Goal: Browse casually: Explore the website without a specific task or goal

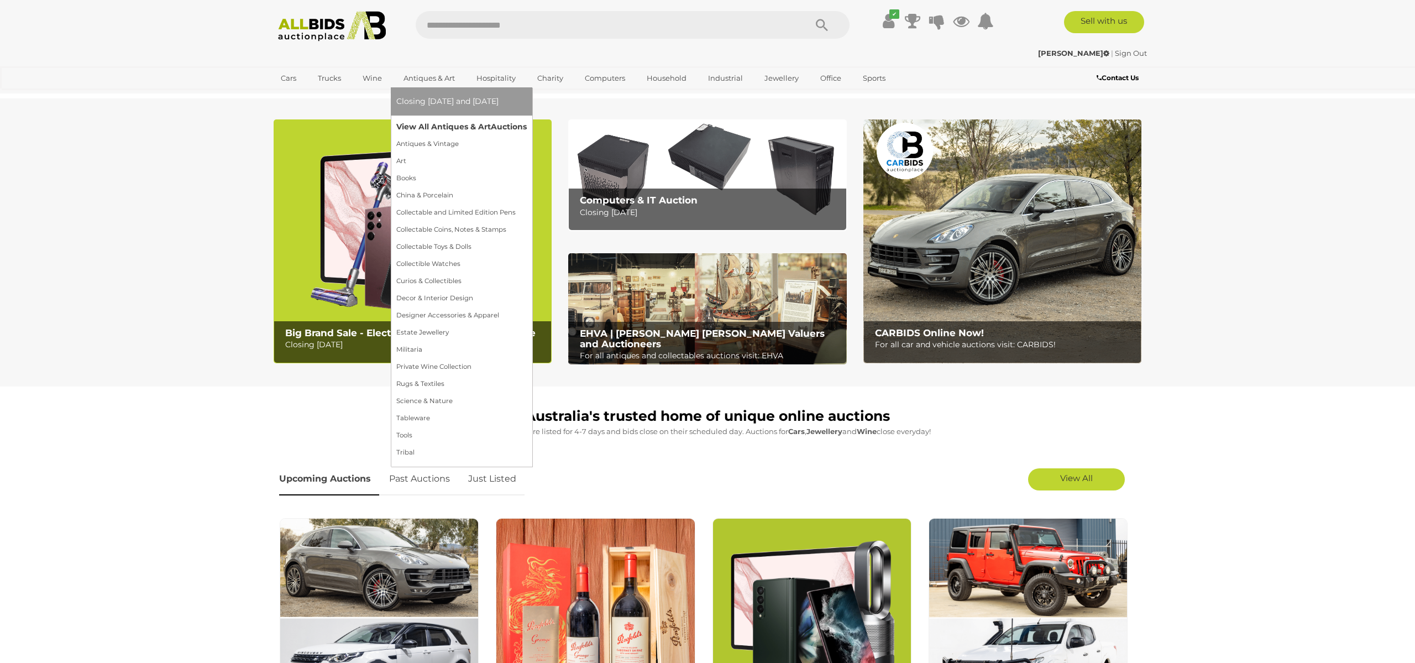
click at [430, 125] on link "View All Antiques & Art Auctions" at bounding box center [461, 126] width 130 height 17
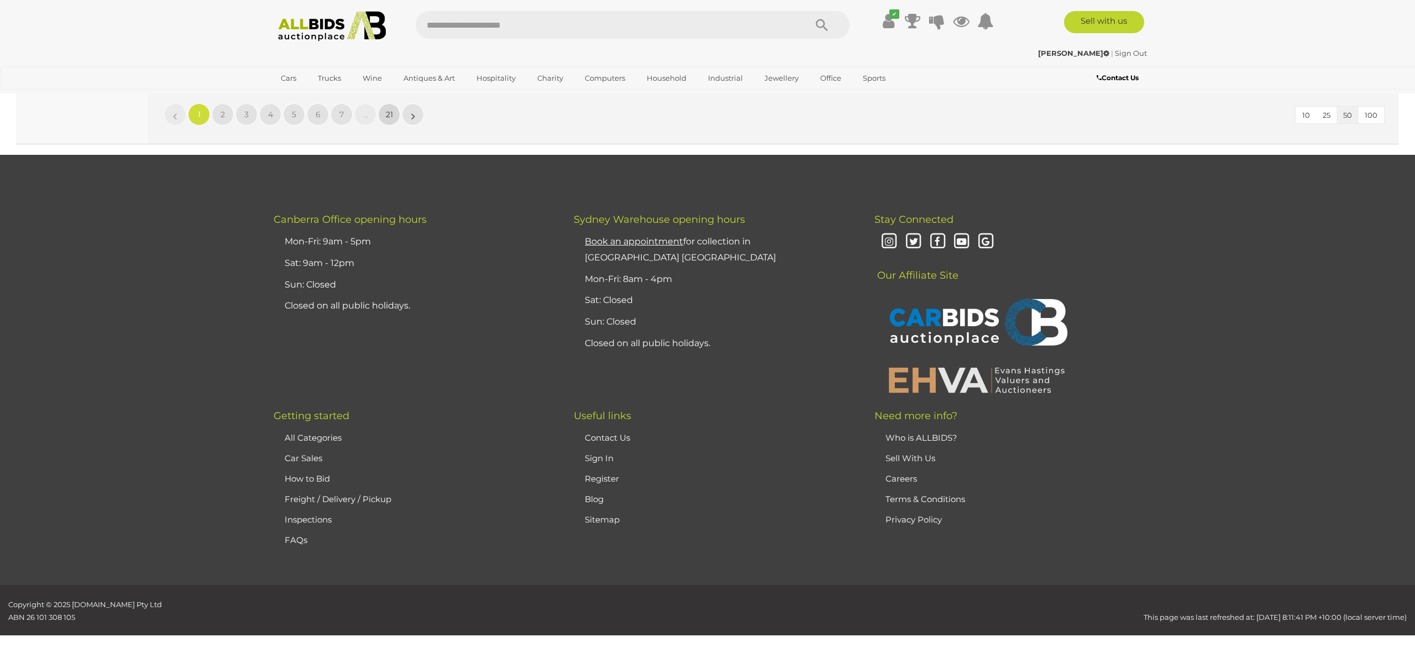
scroll to position [176, 0]
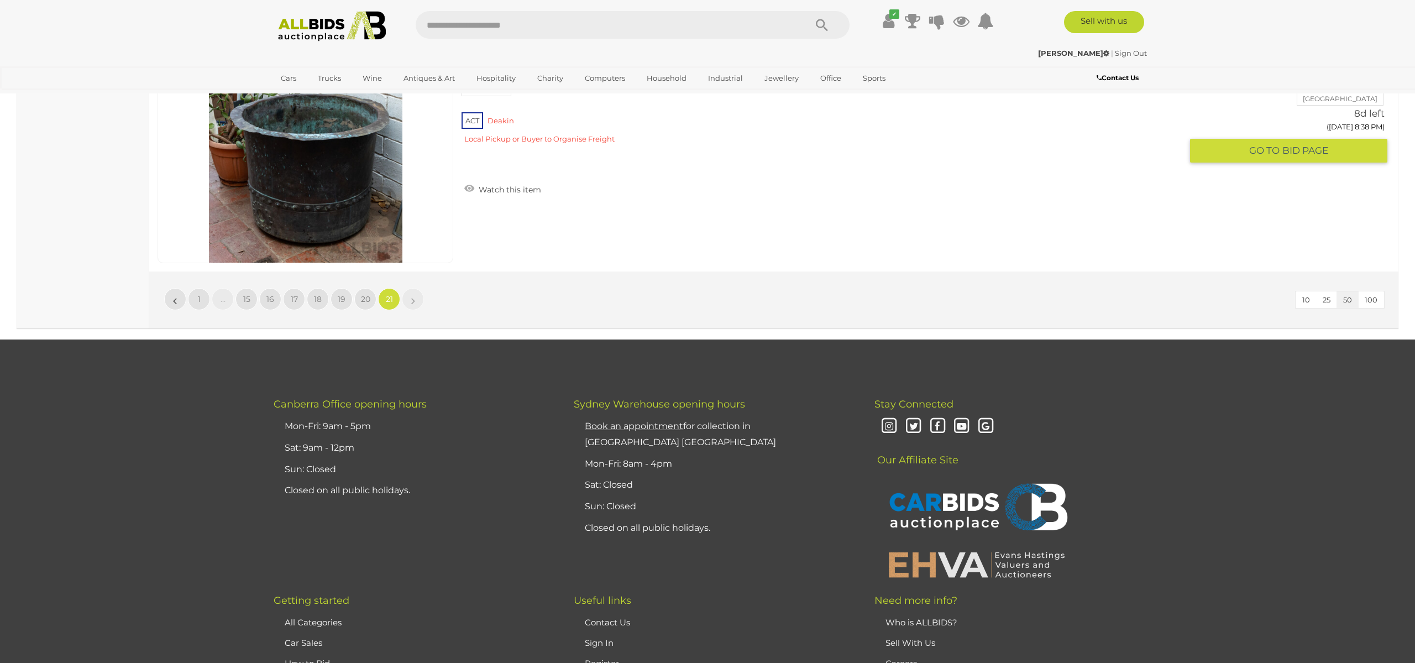
scroll to position [3850, 0]
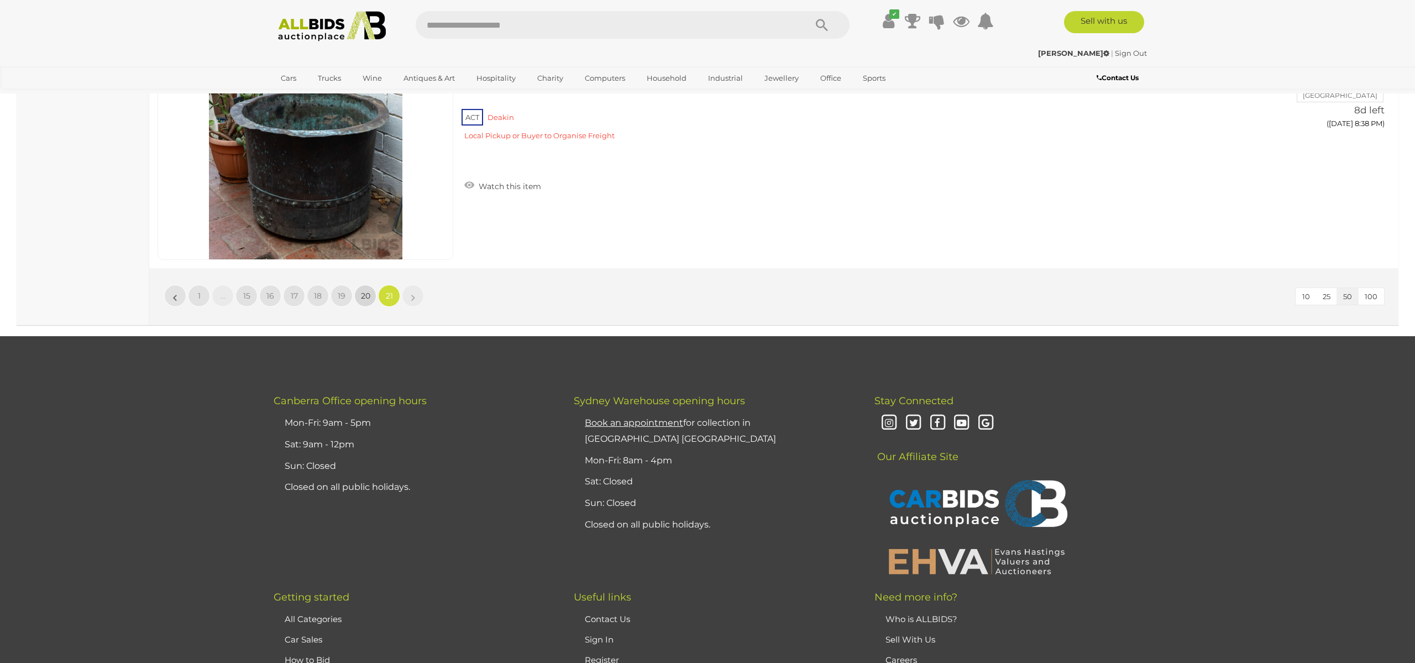
click at [361, 296] on span "20" at bounding box center [365, 296] width 9 height 10
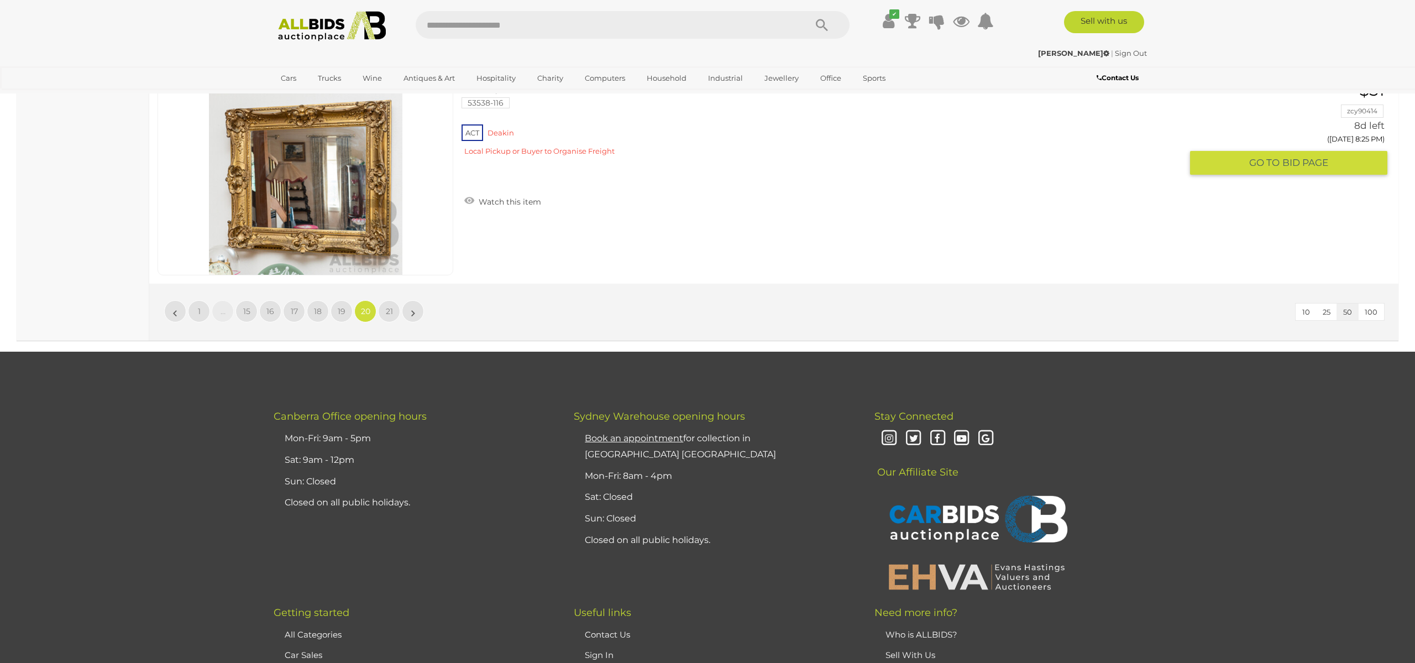
scroll to position [10648, 0]
click at [343, 312] on span "19" at bounding box center [342, 311] width 8 height 10
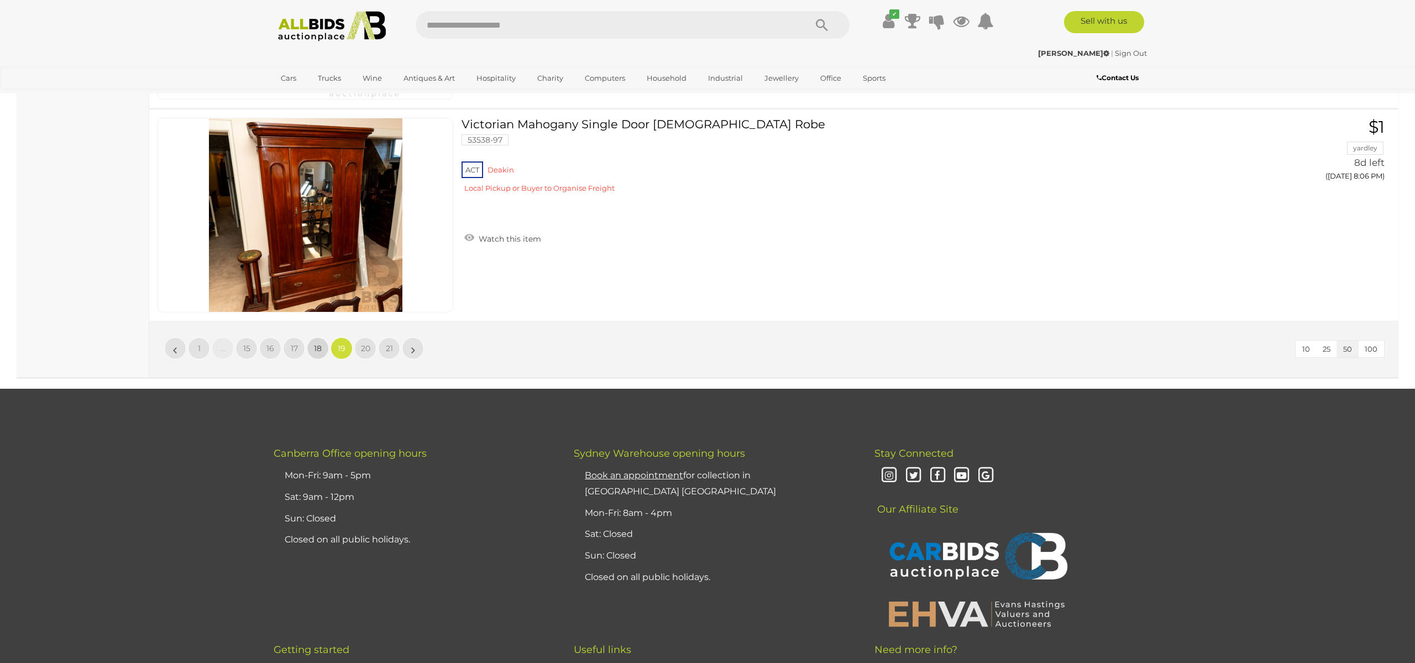
scroll to position [174, 0]
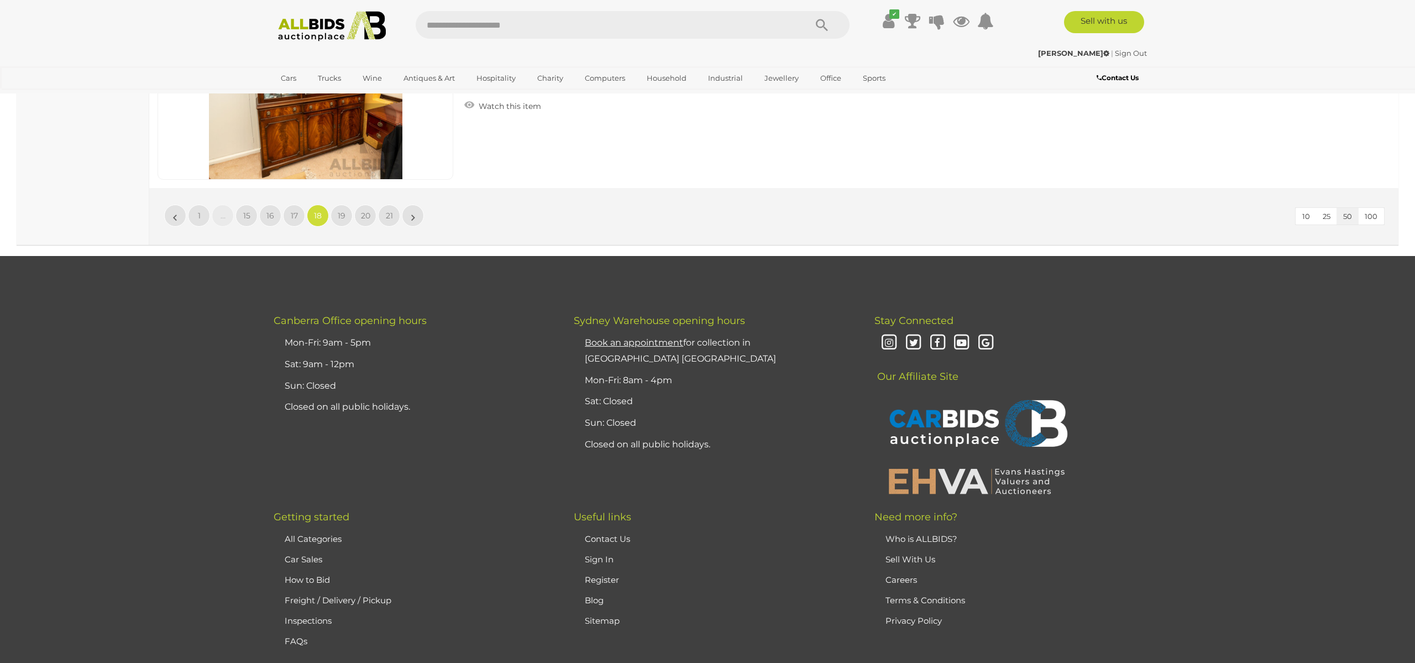
scroll to position [10741, 0]
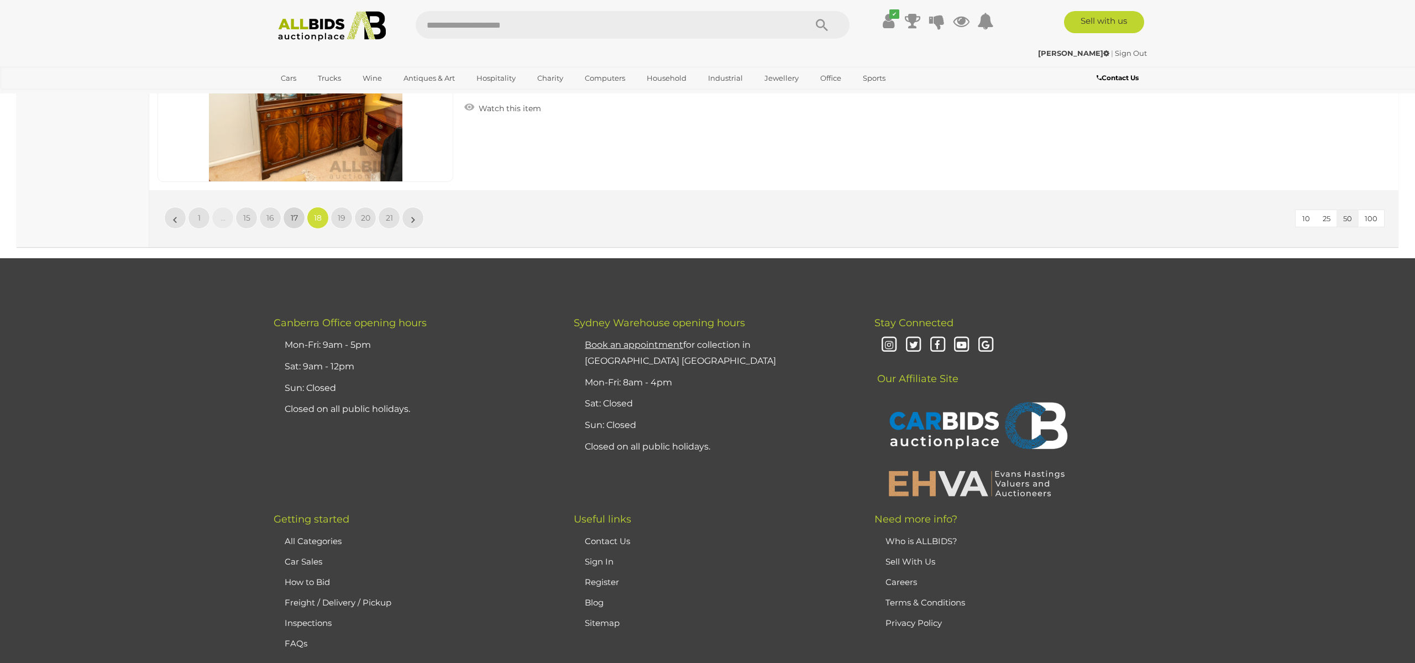
click at [297, 217] on span "17" at bounding box center [294, 218] width 7 height 10
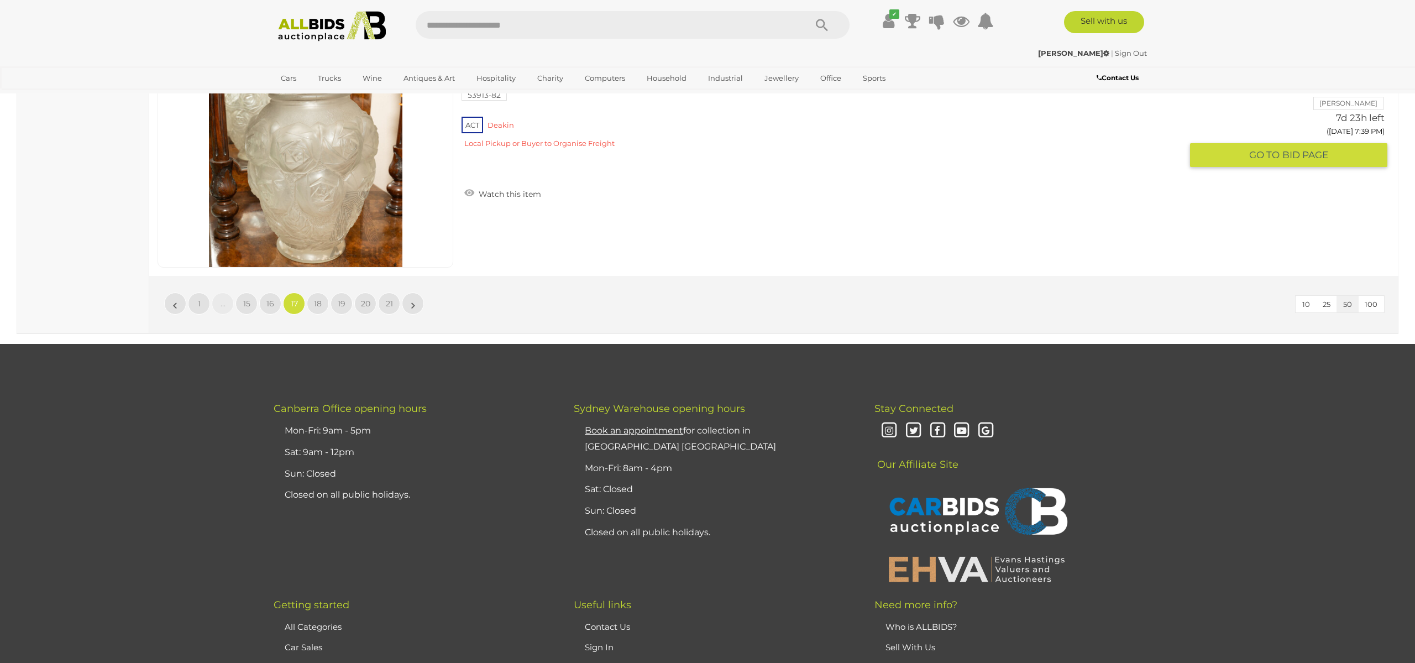
scroll to position [10656, 0]
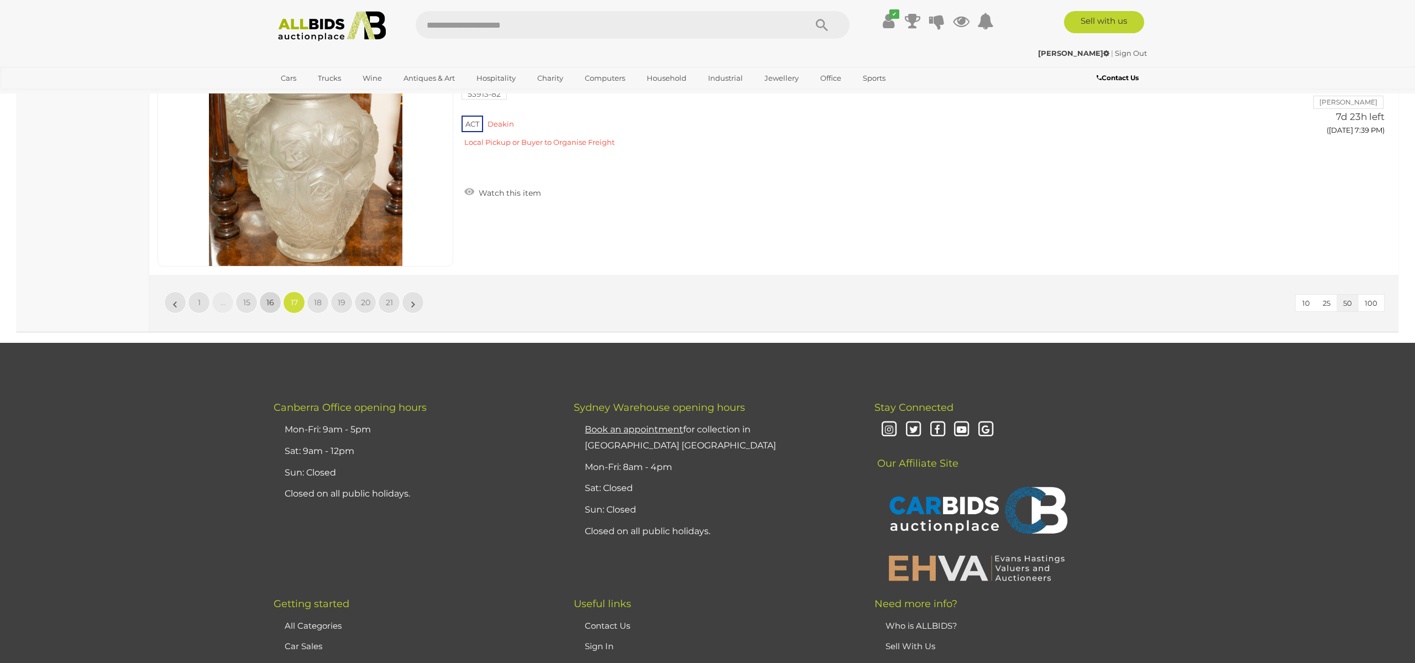
click at [271, 300] on span "16" at bounding box center [270, 302] width 8 height 10
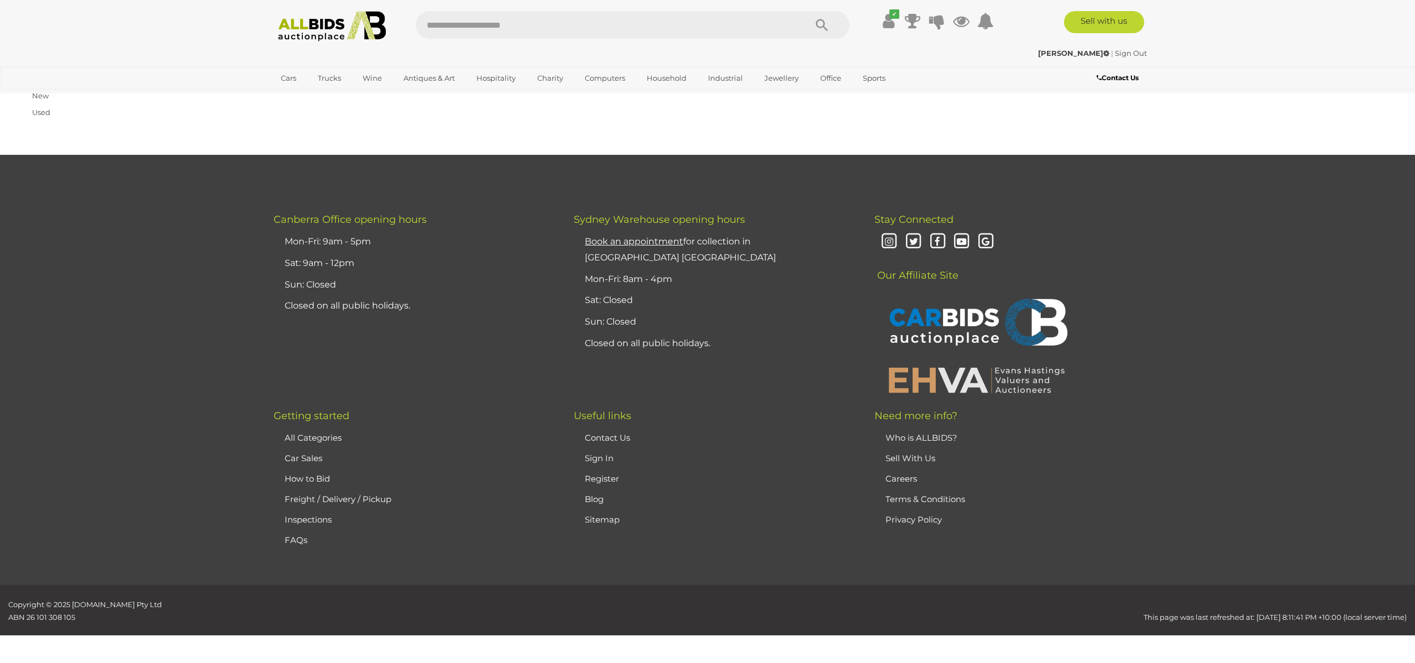
scroll to position [176, 0]
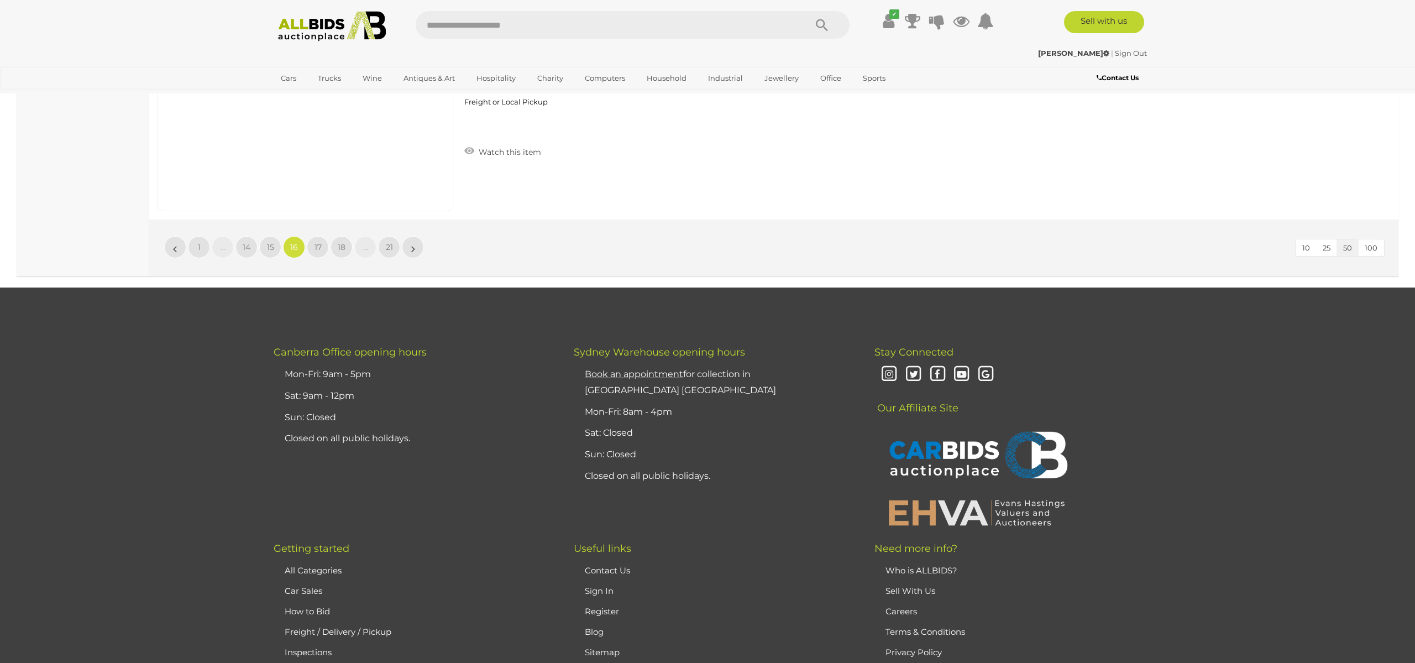
scroll to position [10713, 0]
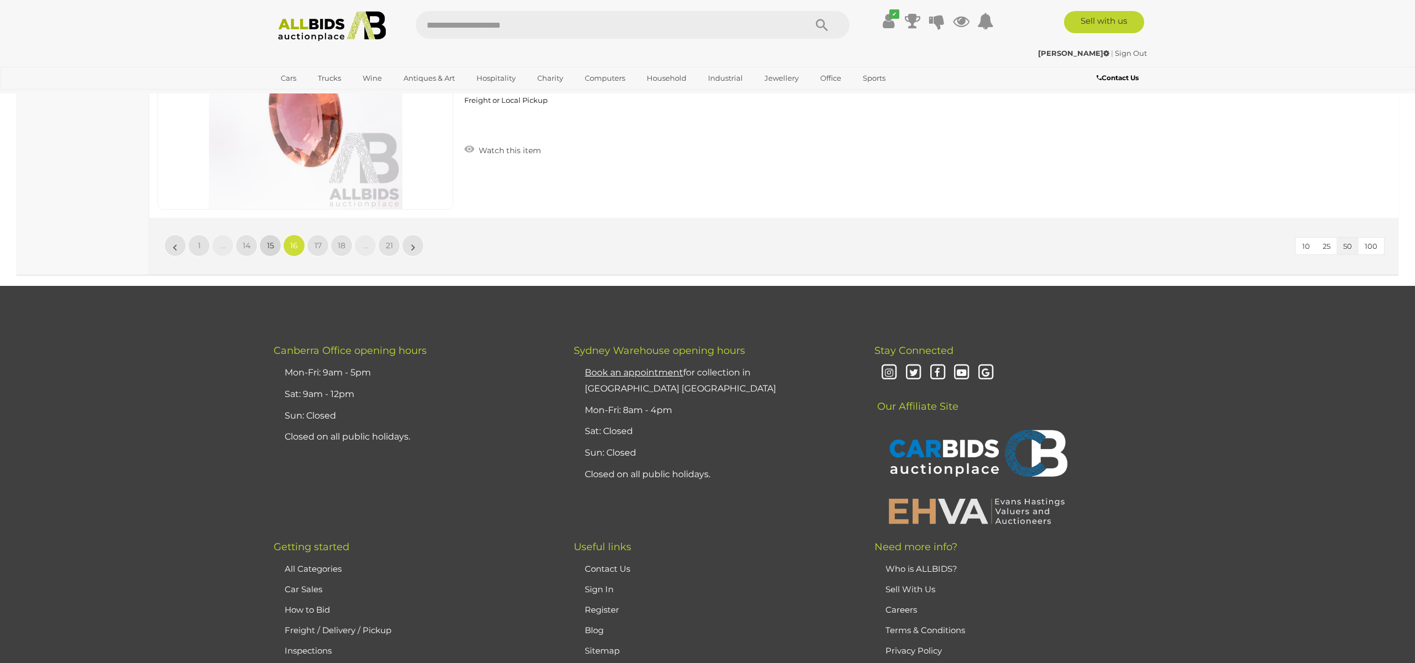
click at [271, 242] on span "15" at bounding box center [270, 246] width 7 height 10
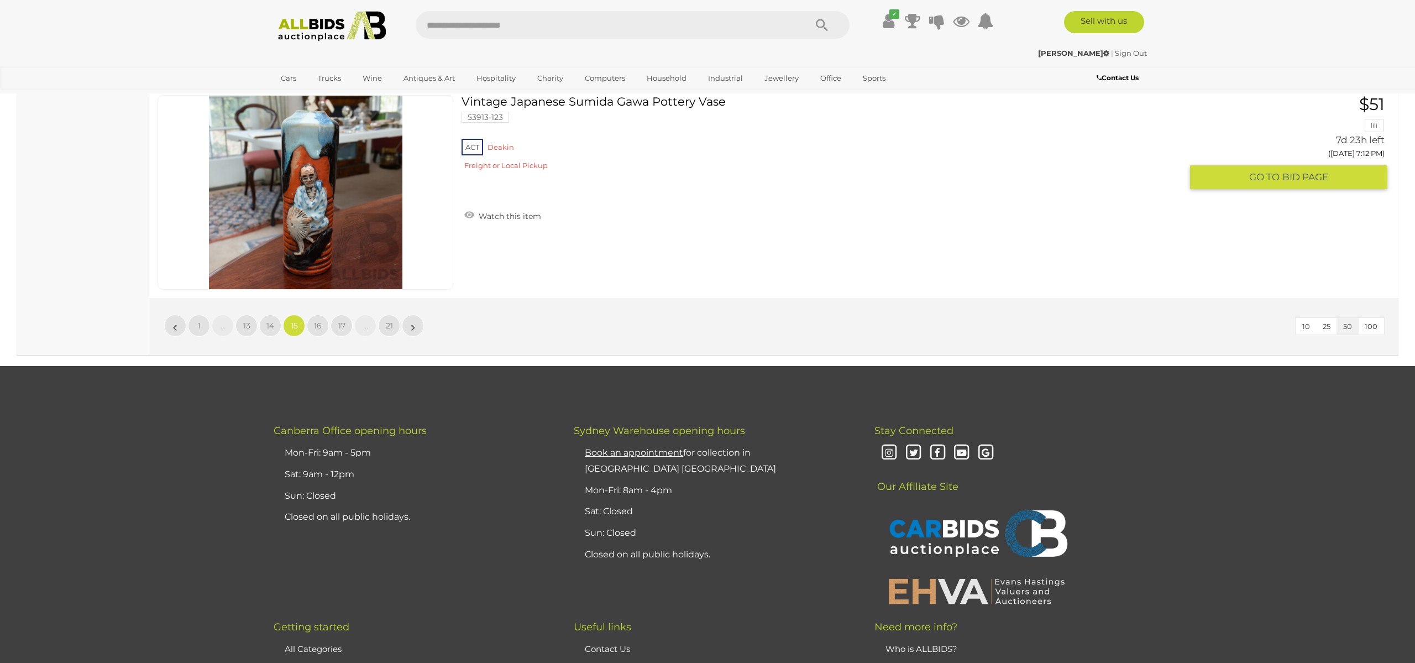
scroll to position [10634, 0]
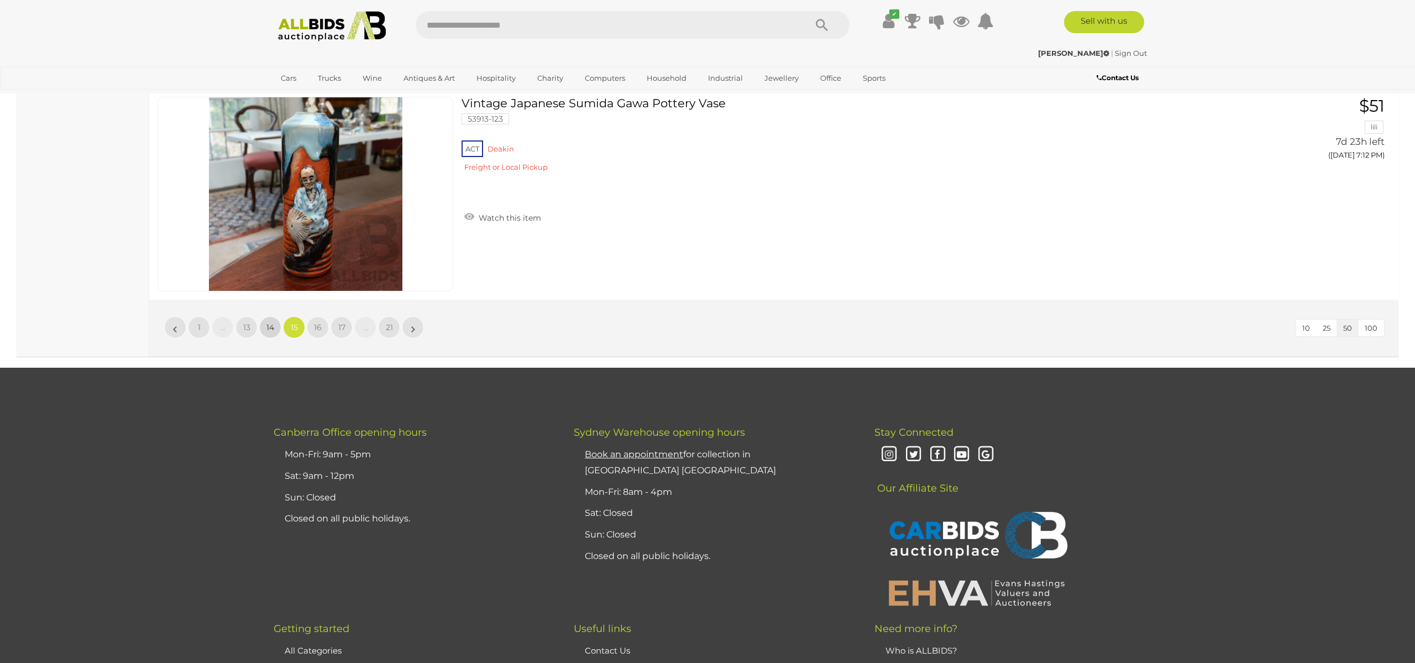
click at [271, 323] on span "14" at bounding box center [270, 327] width 8 height 10
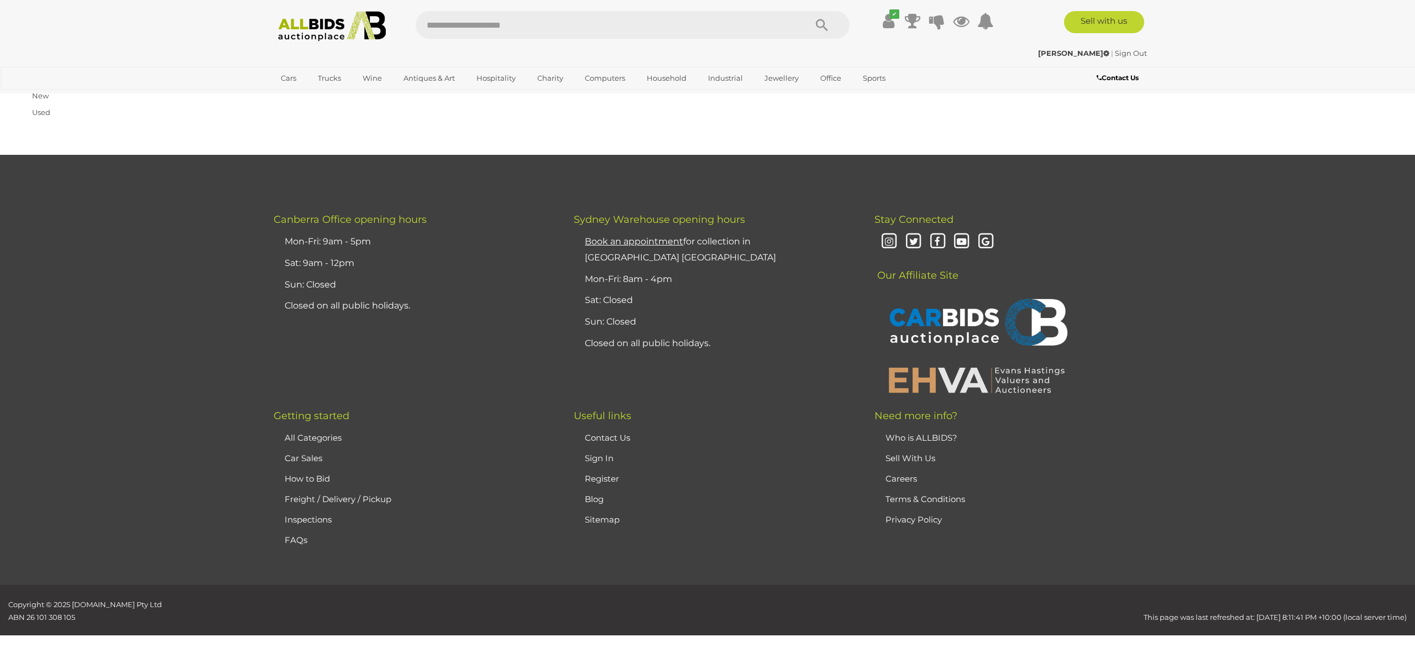
scroll to position [176, 0]
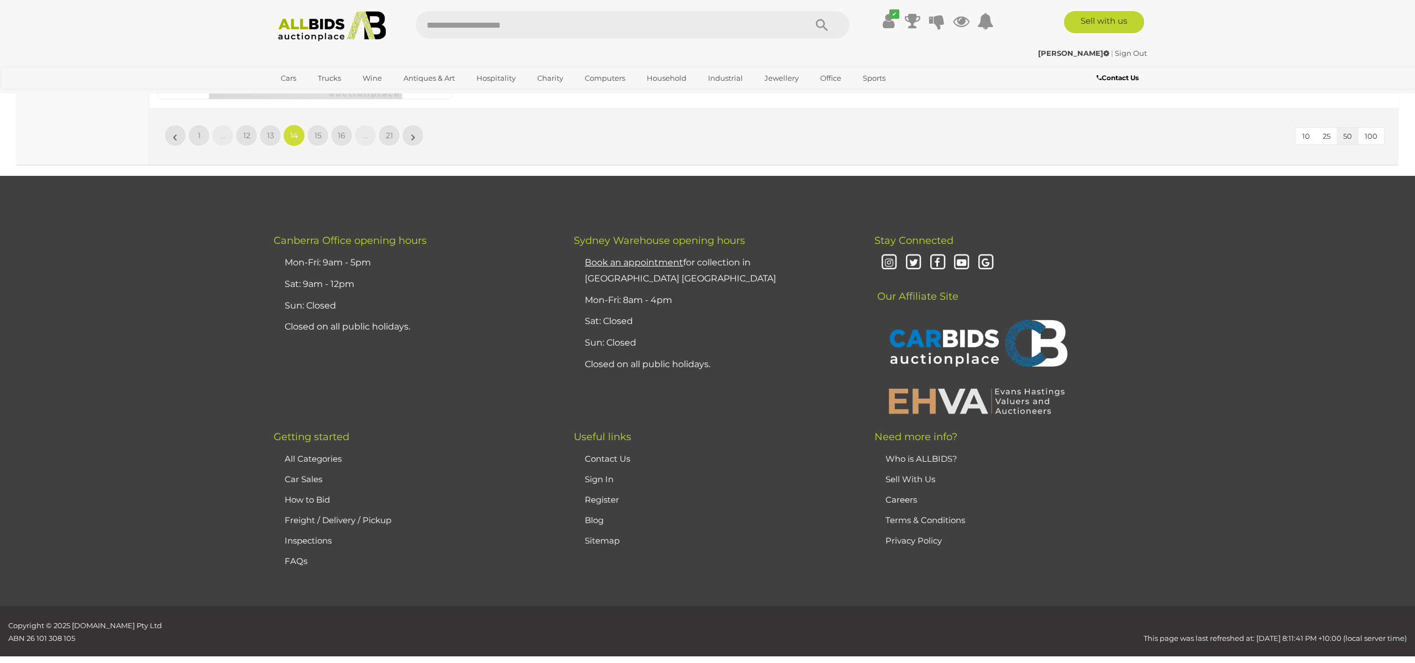
scroll to position [10824, 0]
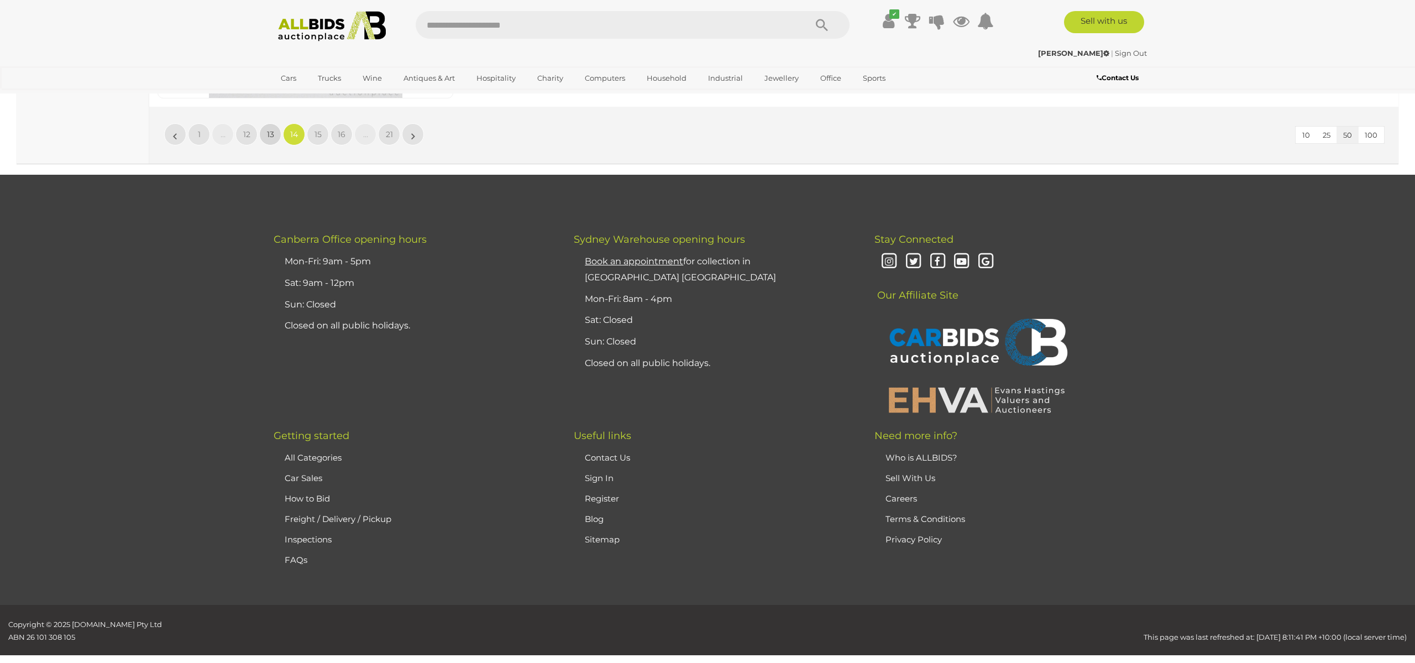
click at [268, 138] on span "13" at bounding box center [270, 134] width 7 height 10
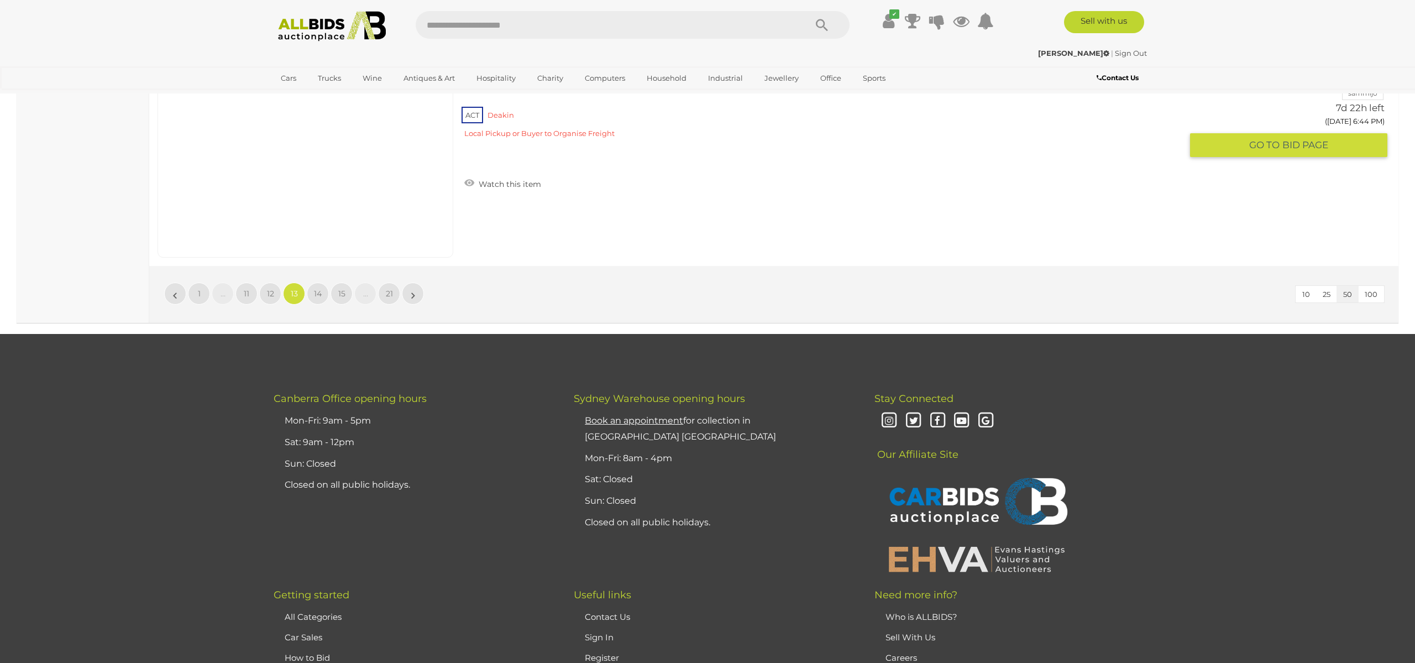
scroll to position [10668, 0]
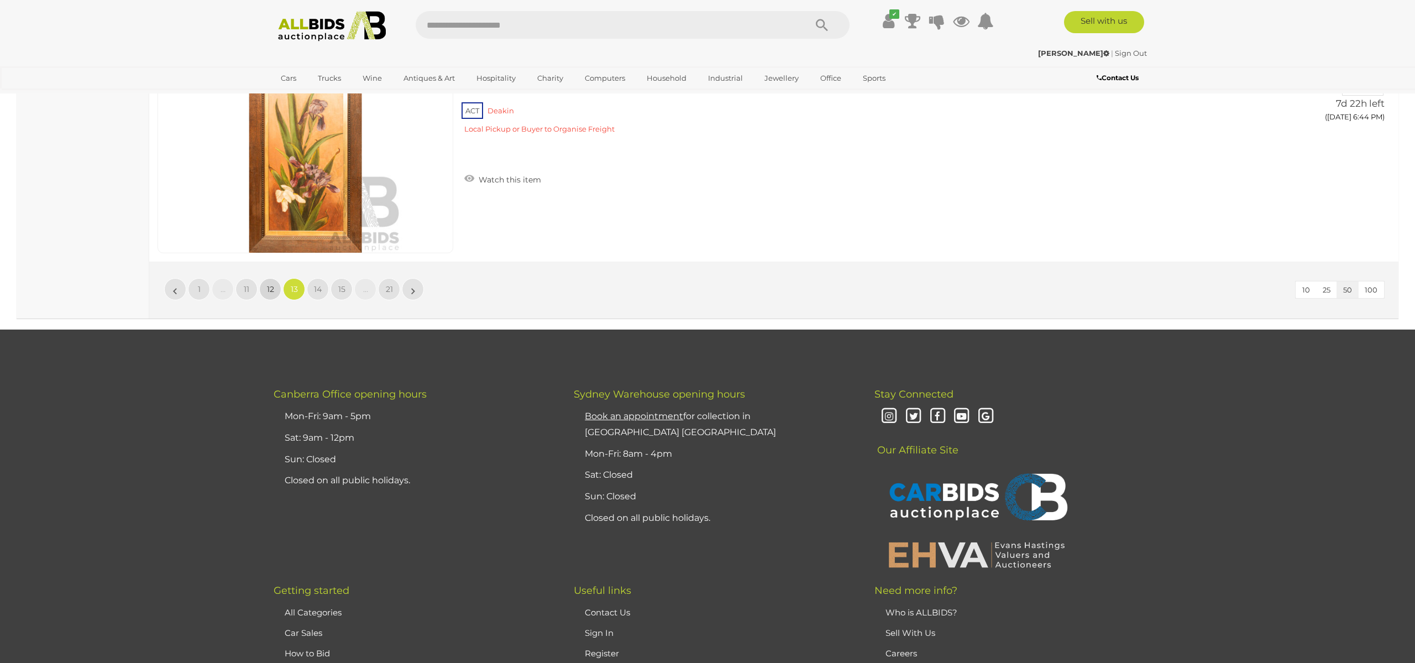
click at [268, 288] on span "12" at bounding box center [270, 289] width 7 height 10
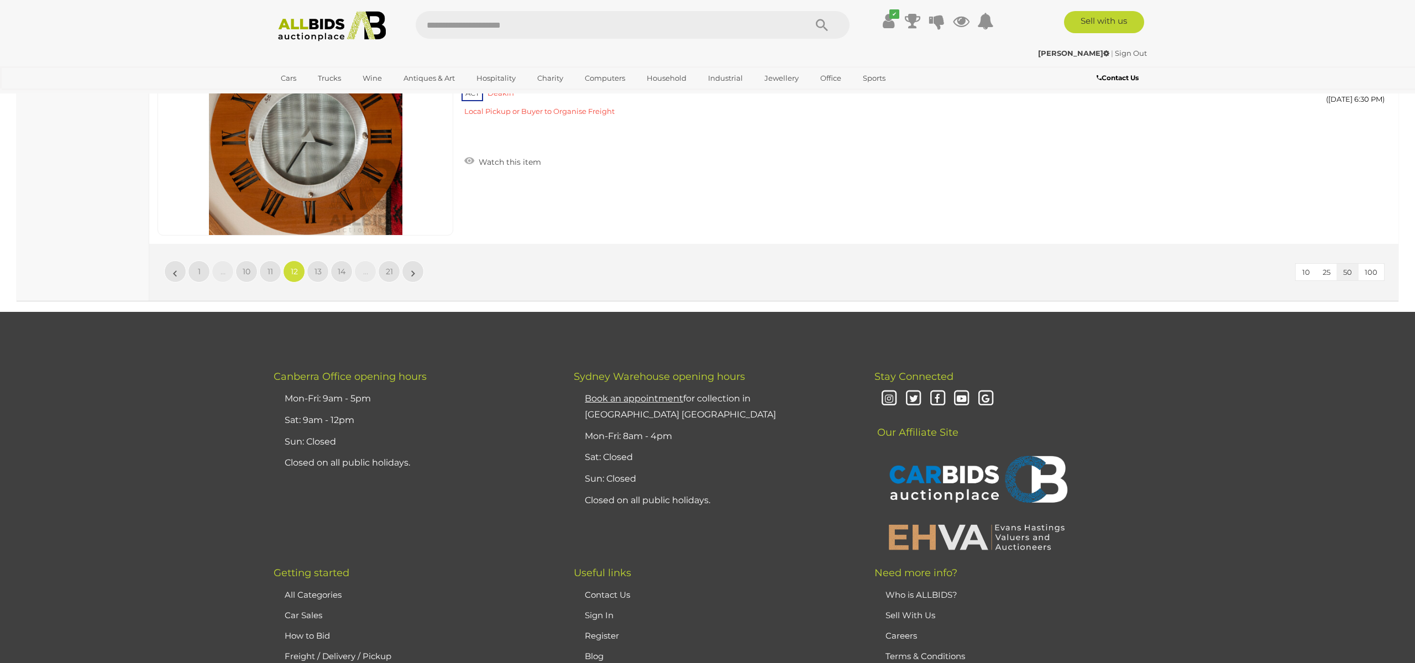
scroll to position [10690, 0]
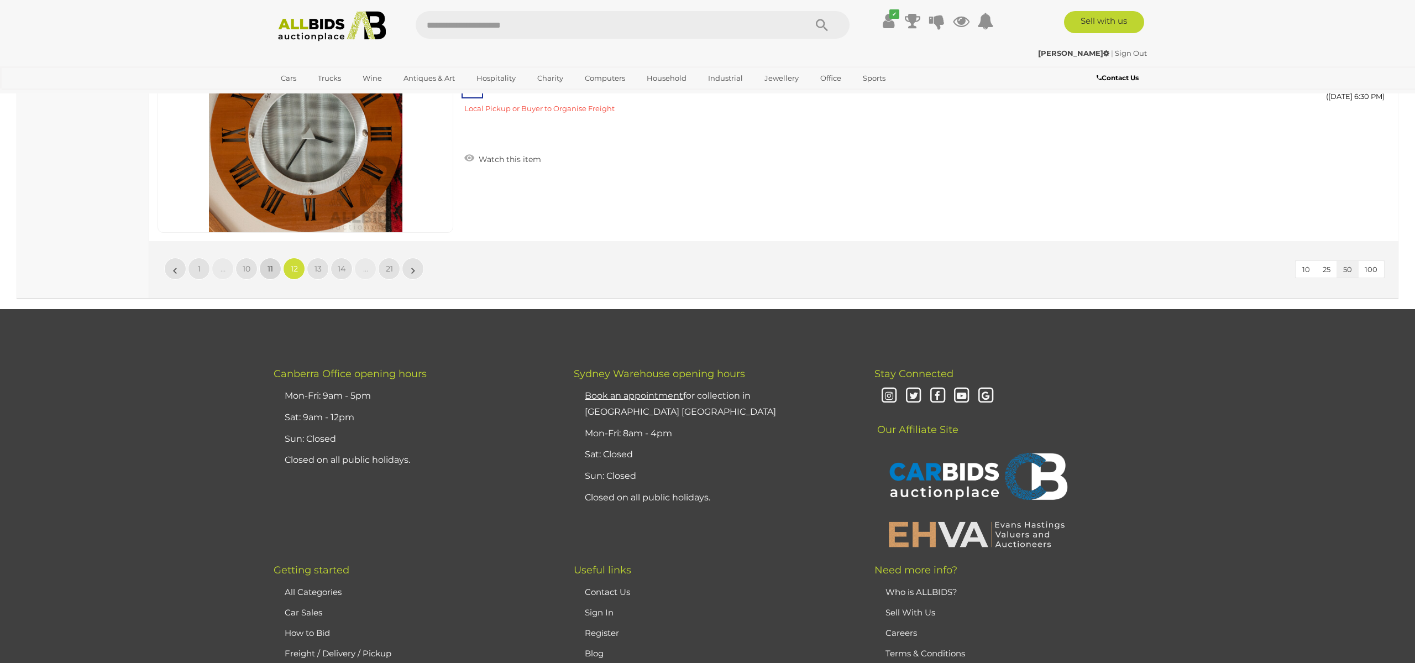
click at [270, 264] on span "11" at bounding box center [271, 269] width 6 height 10
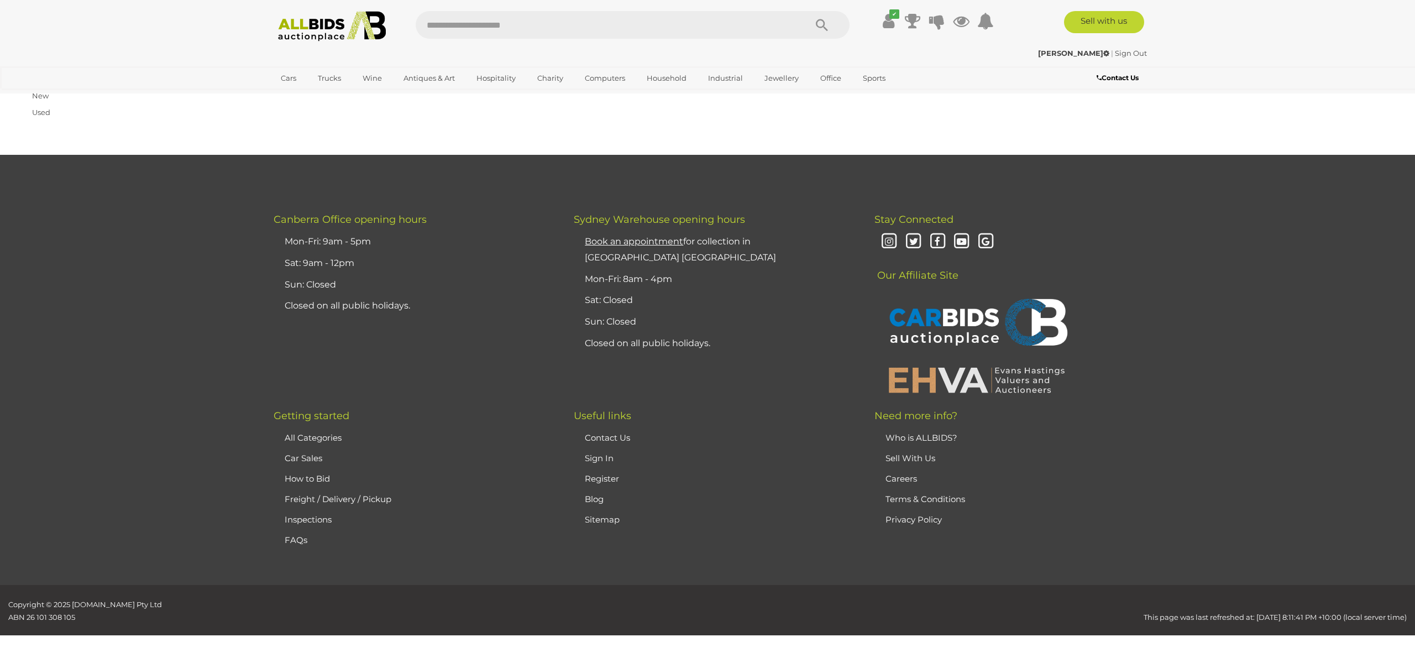
scroll to position [176, 0]
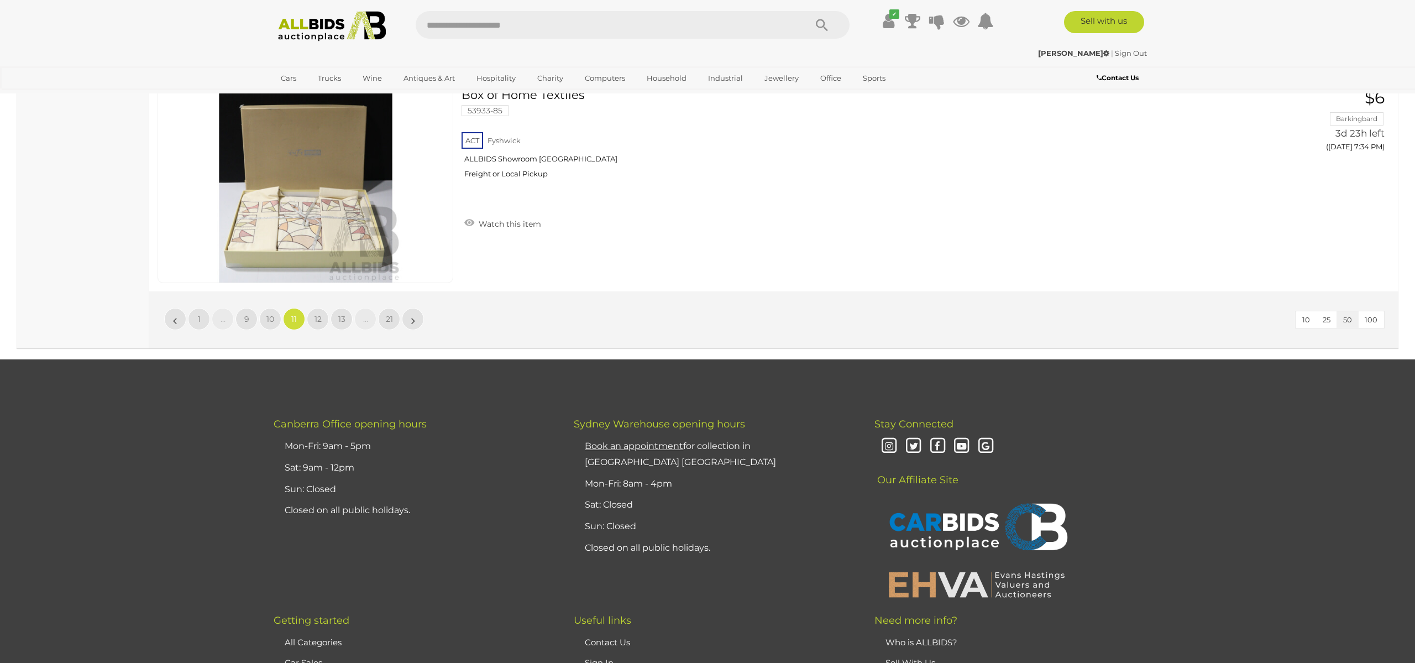
scroll to position [10640, 0]
click at [265, 316] on link "10" at bounding box center [270, 318] width 22 height 22
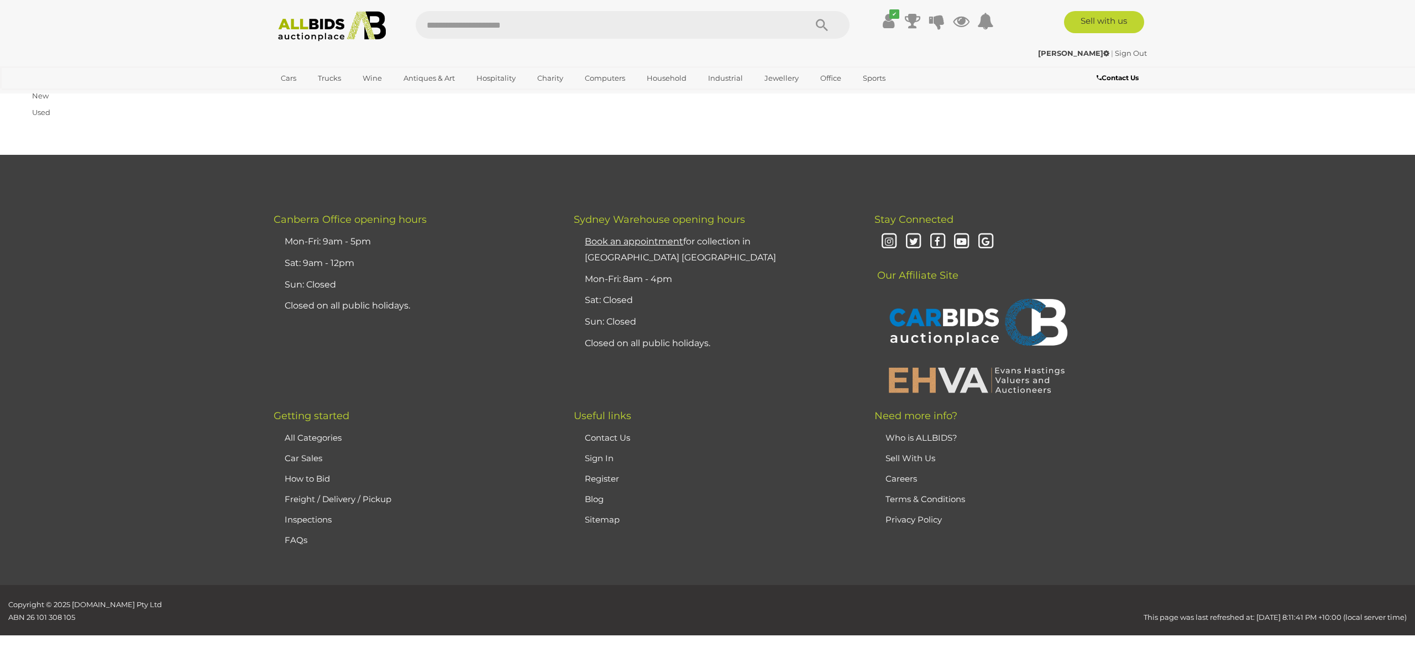
scroll to position [176, 0]
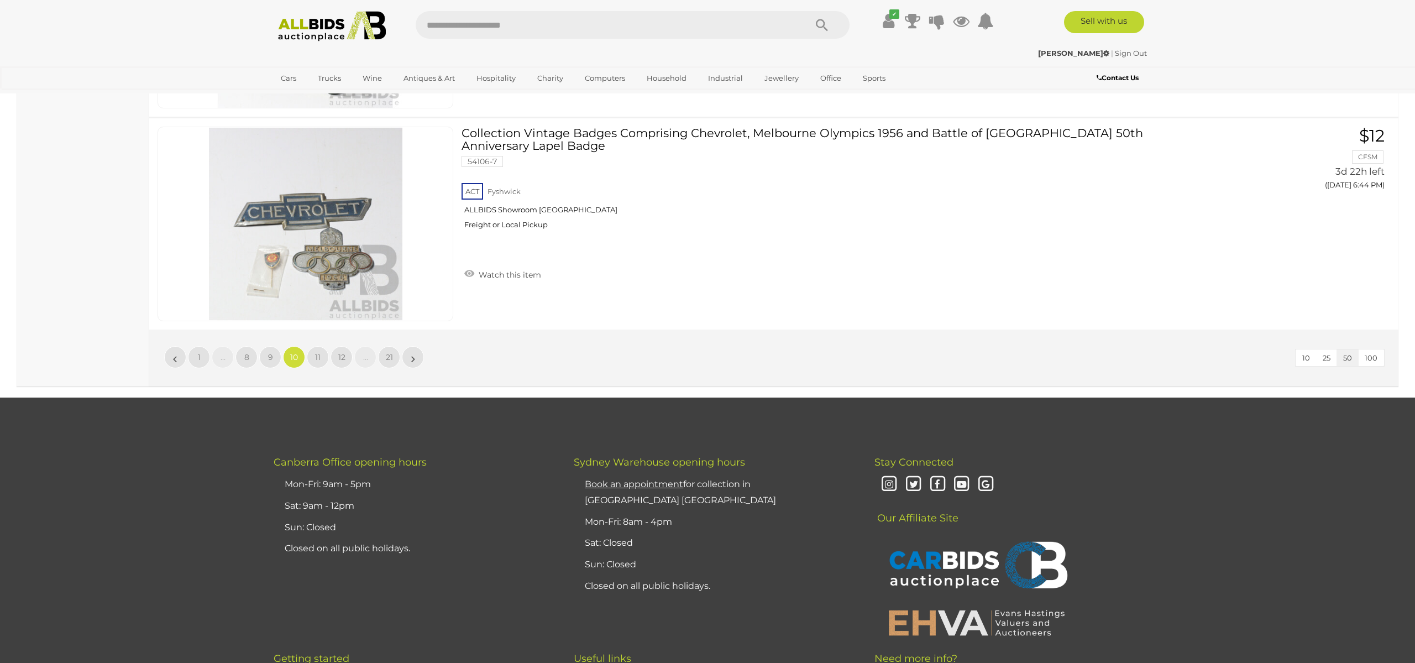
scroll to position [10603, 0]
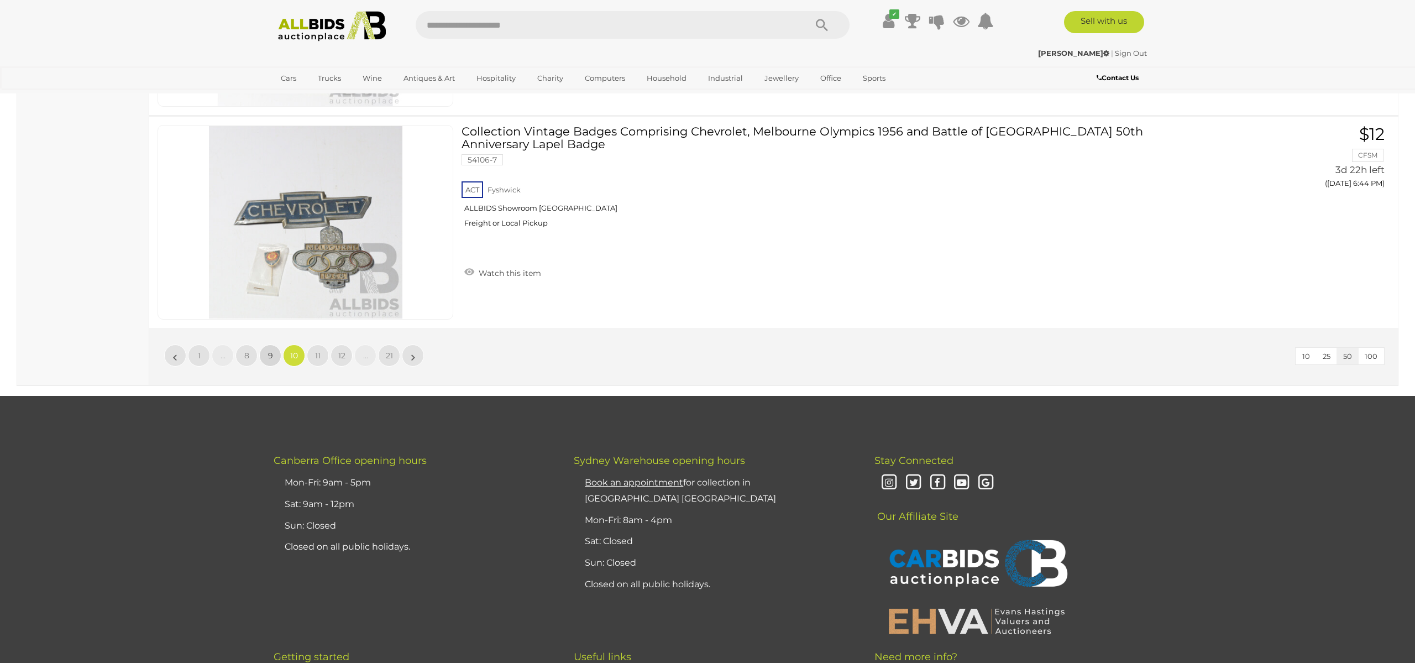
click at [268, 351] on span "9" at bounding box center [270, 356] width 5 height 10
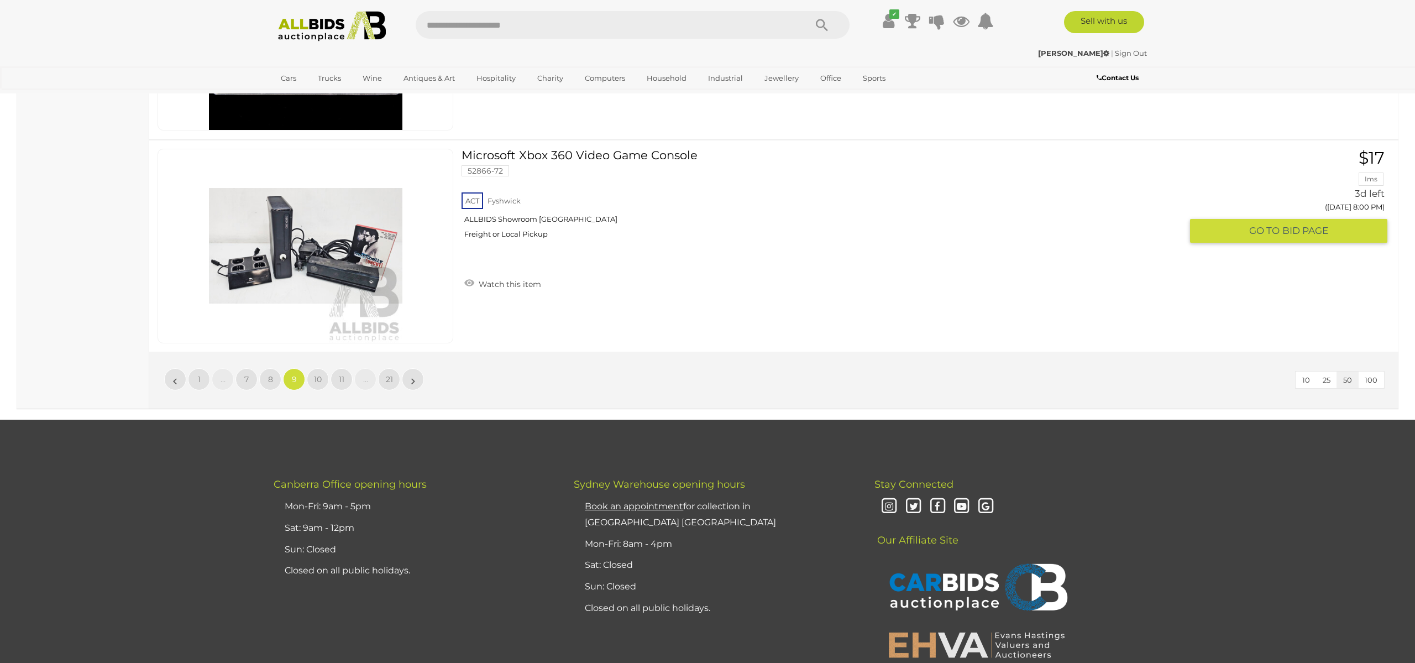
scroll to position [10581, 0]
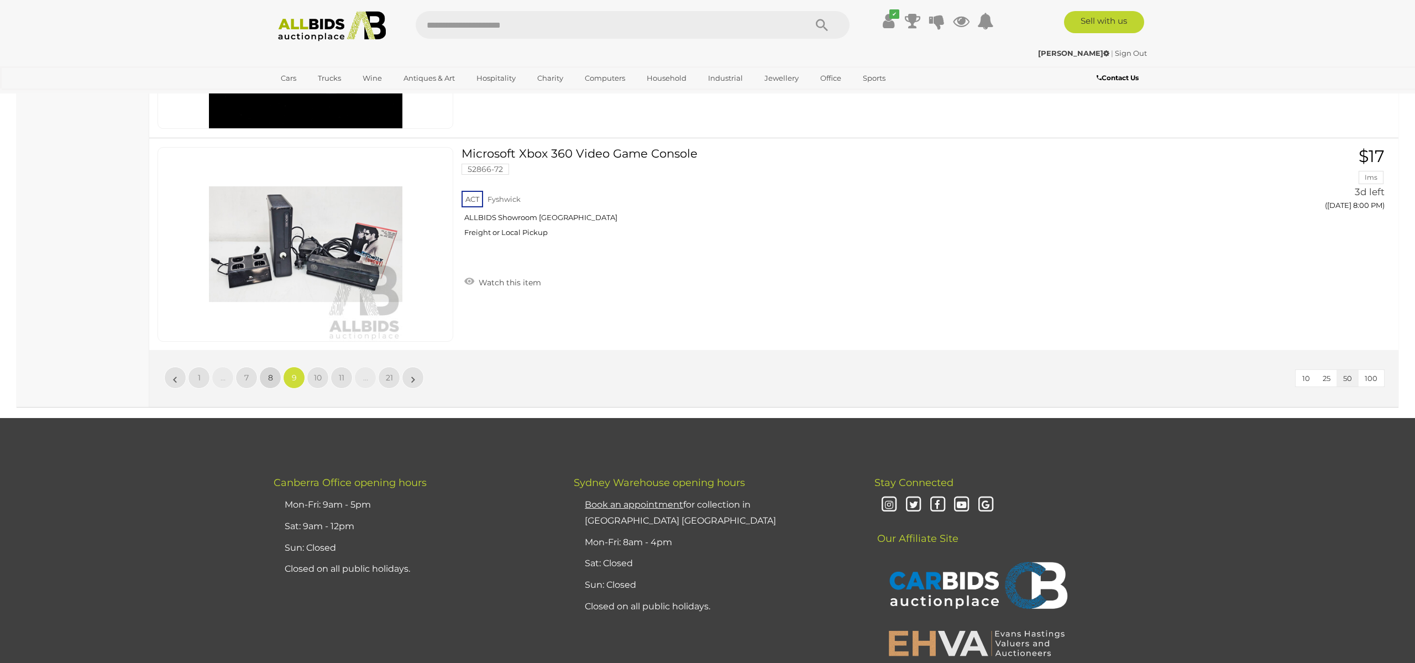
click at [266, 380] on link "8" at bounding box center [270, 378] width 22 height 22
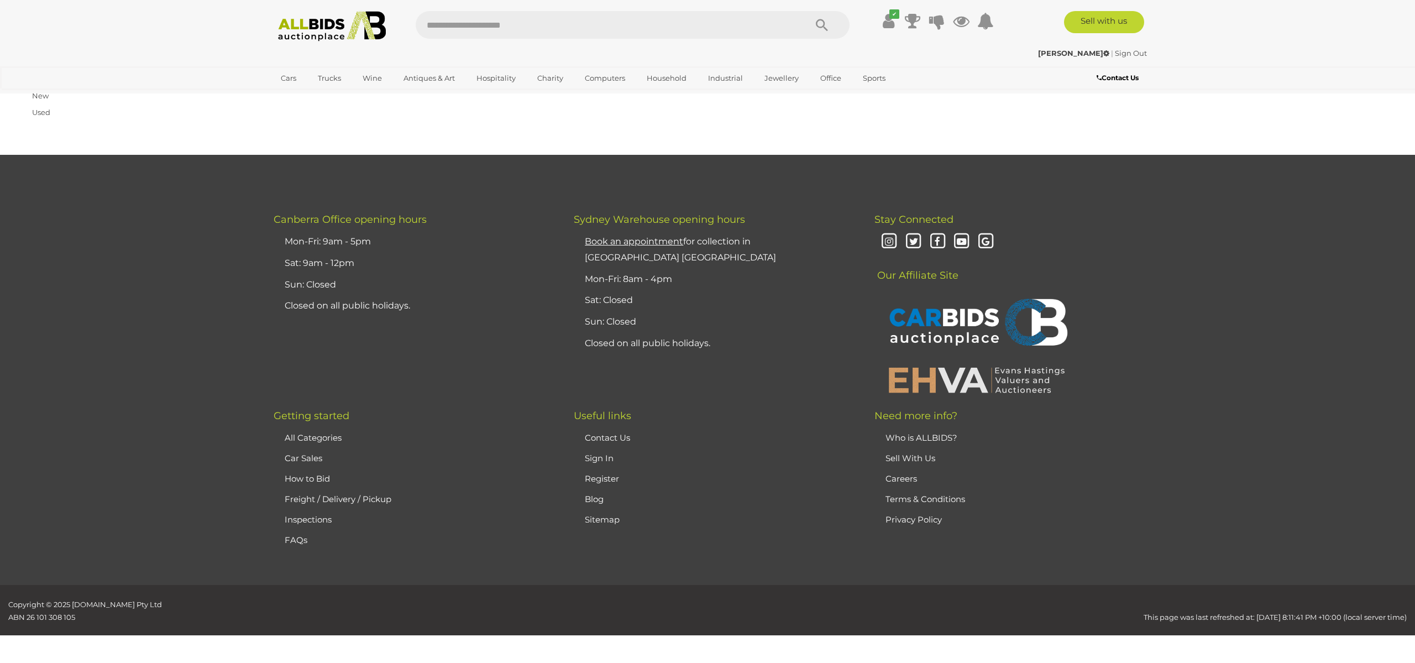
scroll to position [176, 0]
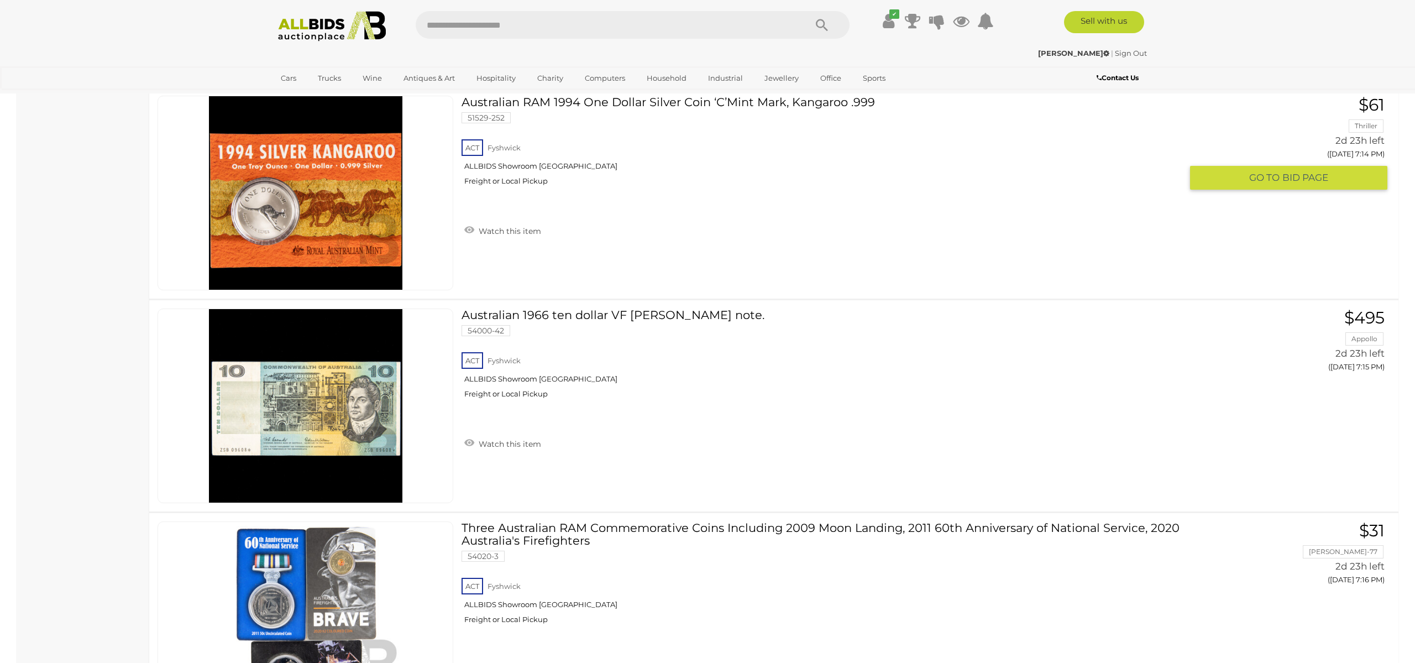
scroll to position [7454, 0]
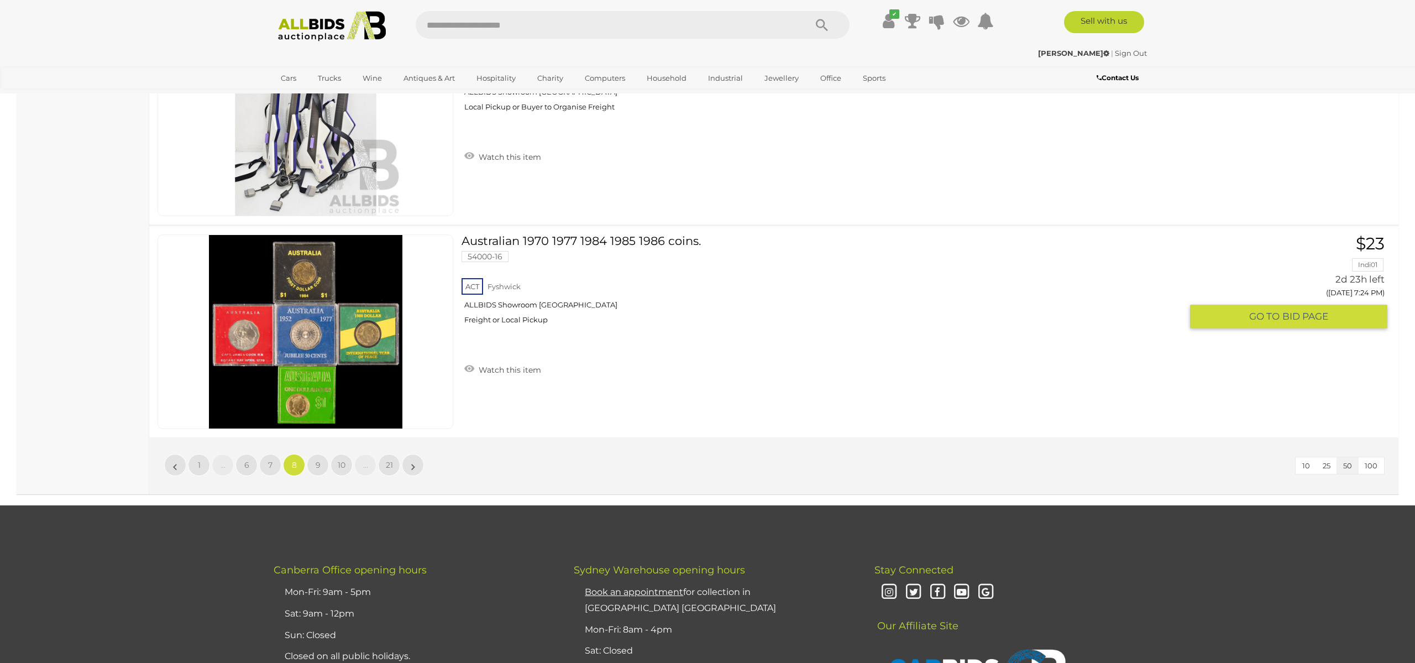
scroll to position [10495, 0]
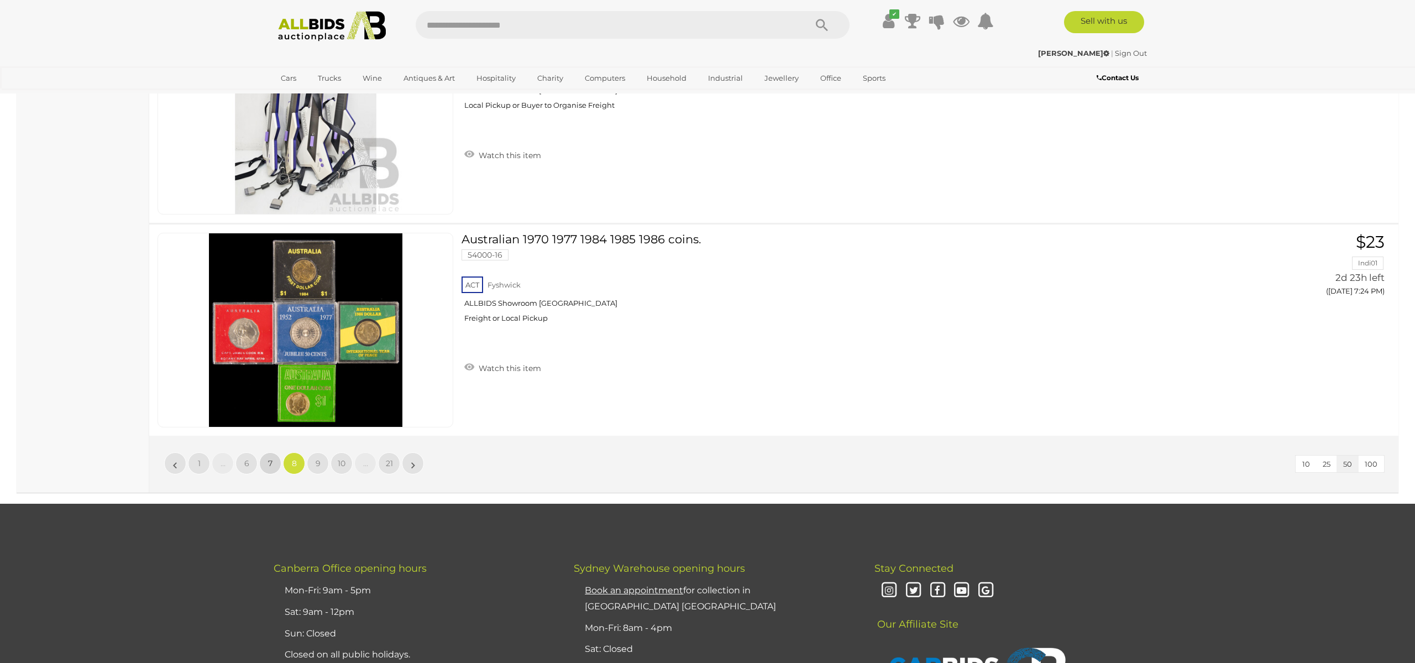
click at [269, 462] on span "7" at bounding box center [270, 463] width 4 height 10
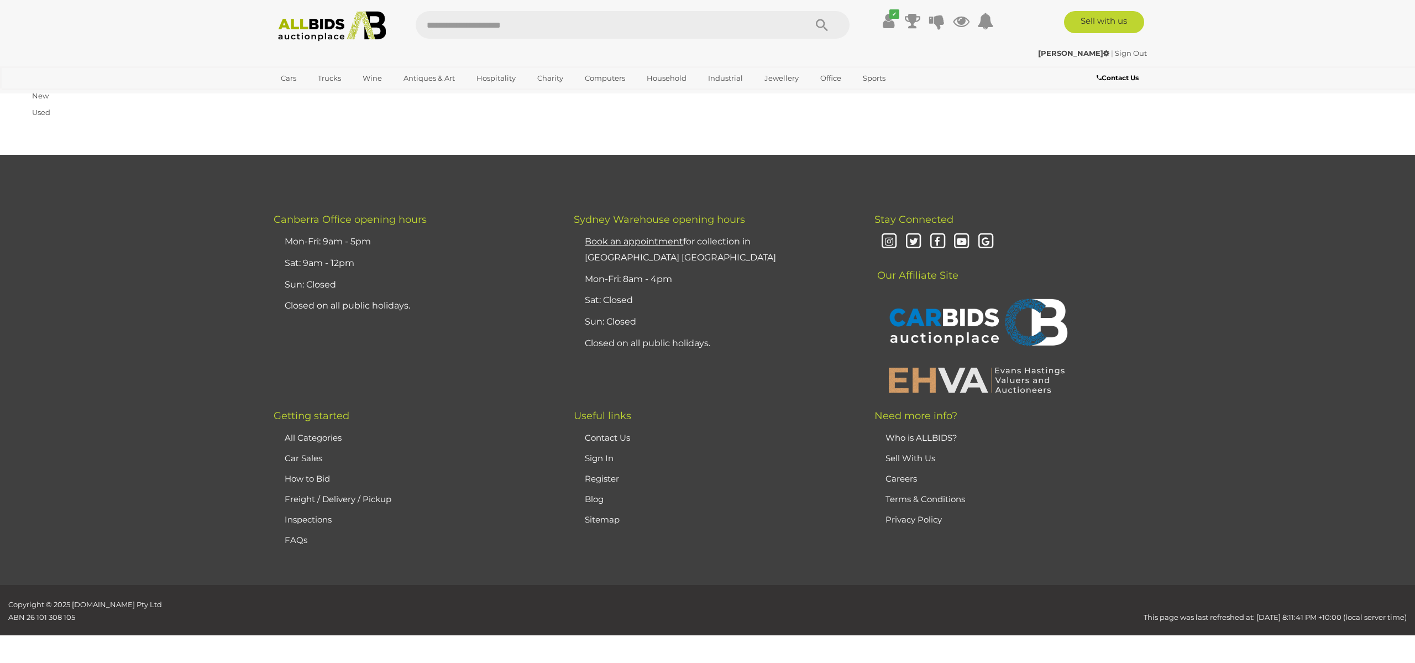
scroll to position [176, 0]
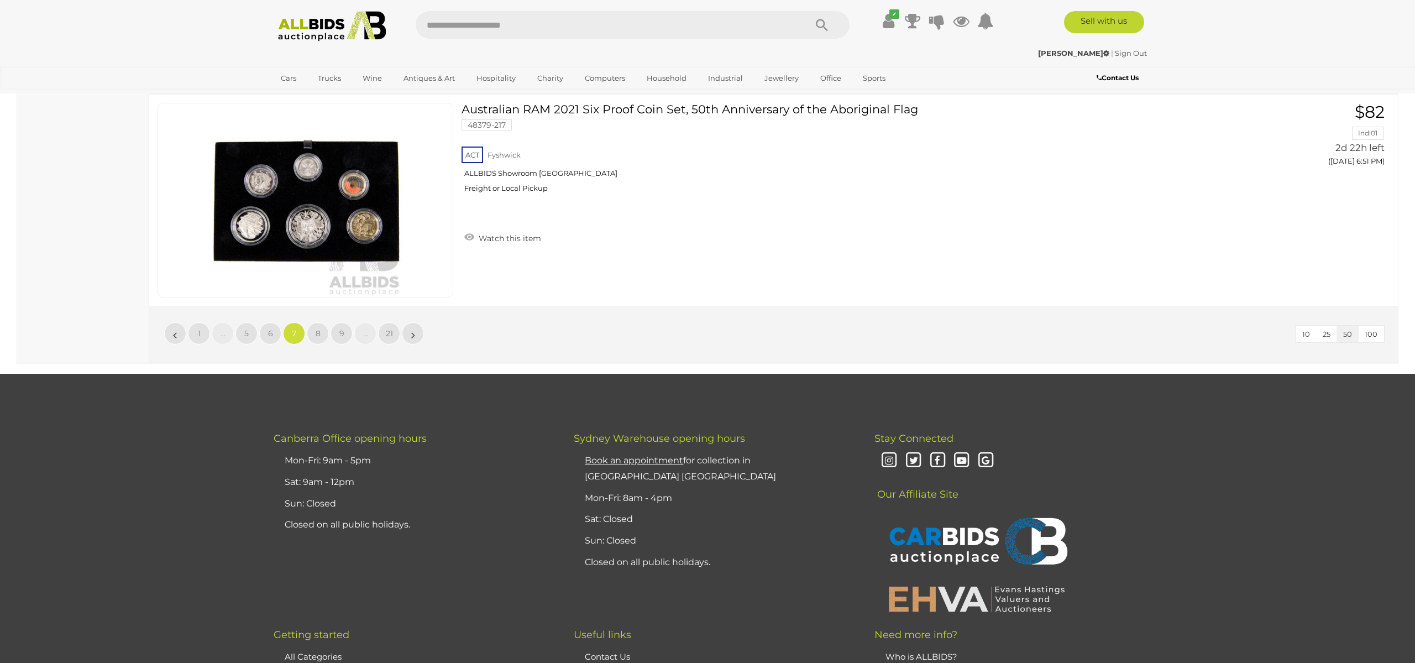
scroll to position [10630, 0]
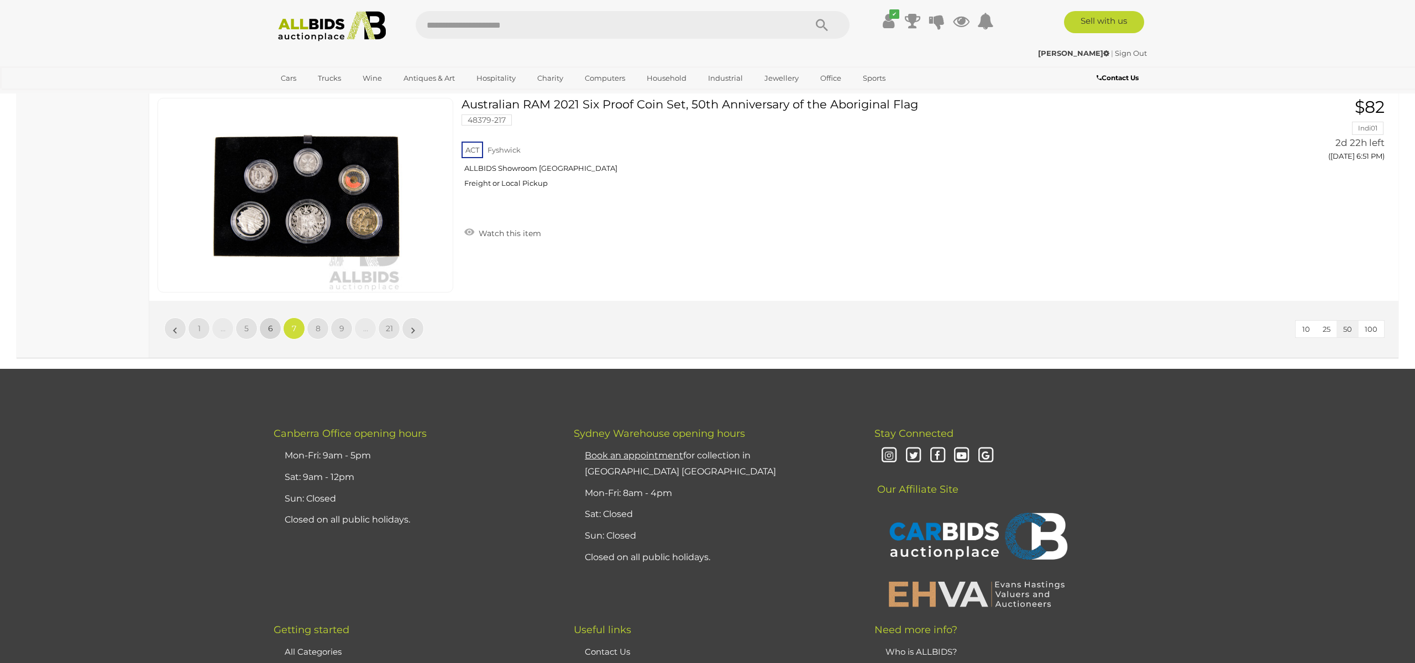
click at [270, 325] on span "6" at bounding box center [270, 328] width 5 height 10
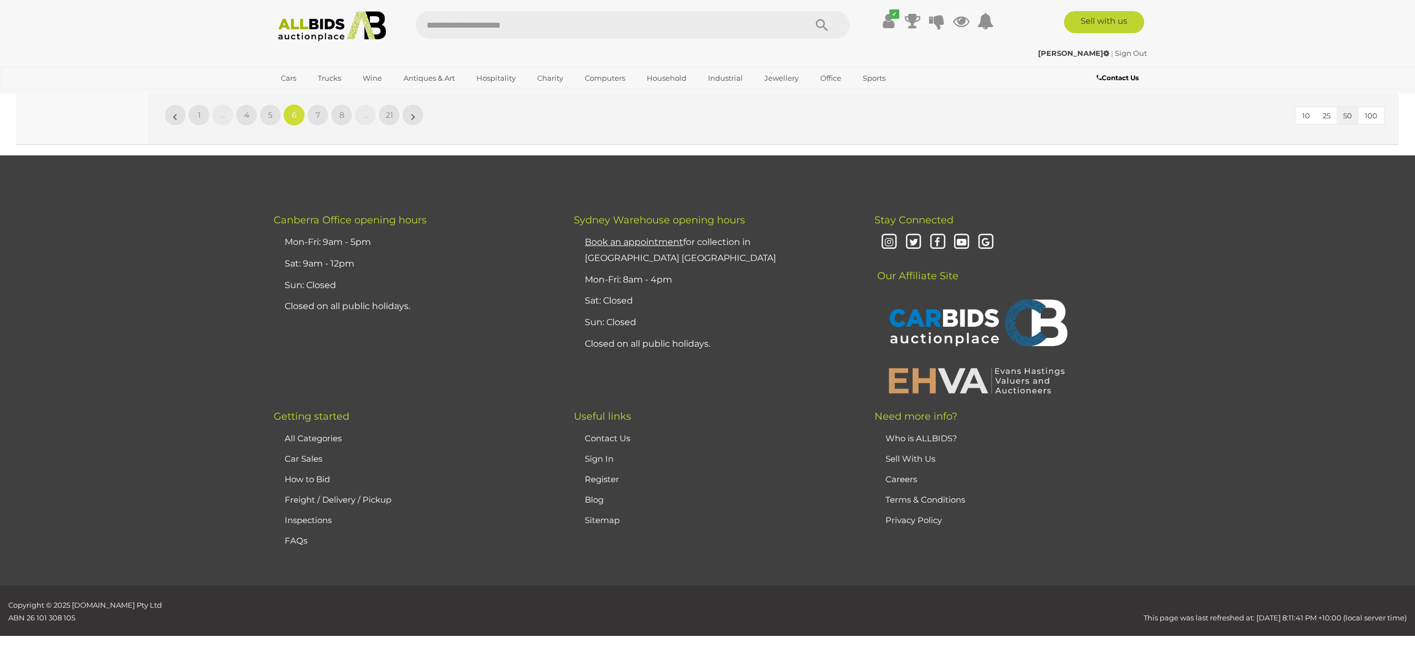
scroll to position [10844, 0]
click at [271, 115] on span "5" at bounding box center [270, 114] width 4 height 10
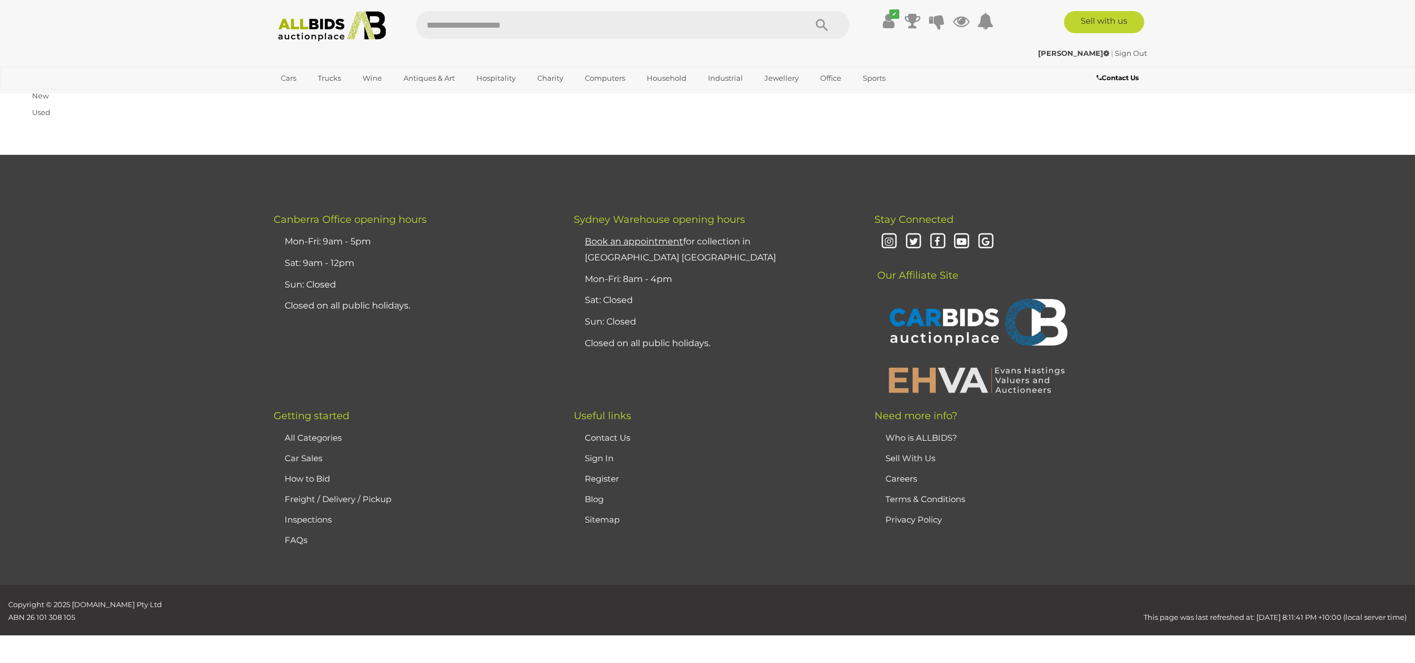
scroll to position [176, 0]
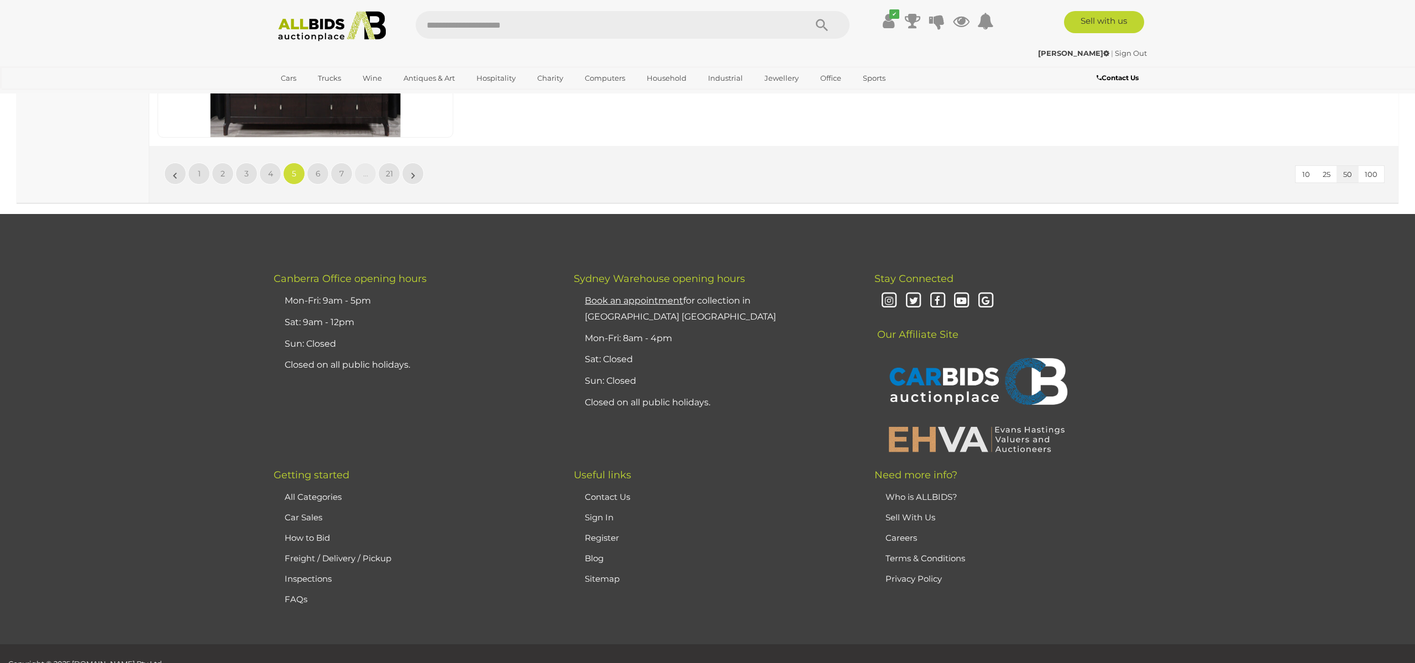
scroll to position [10844, 0]
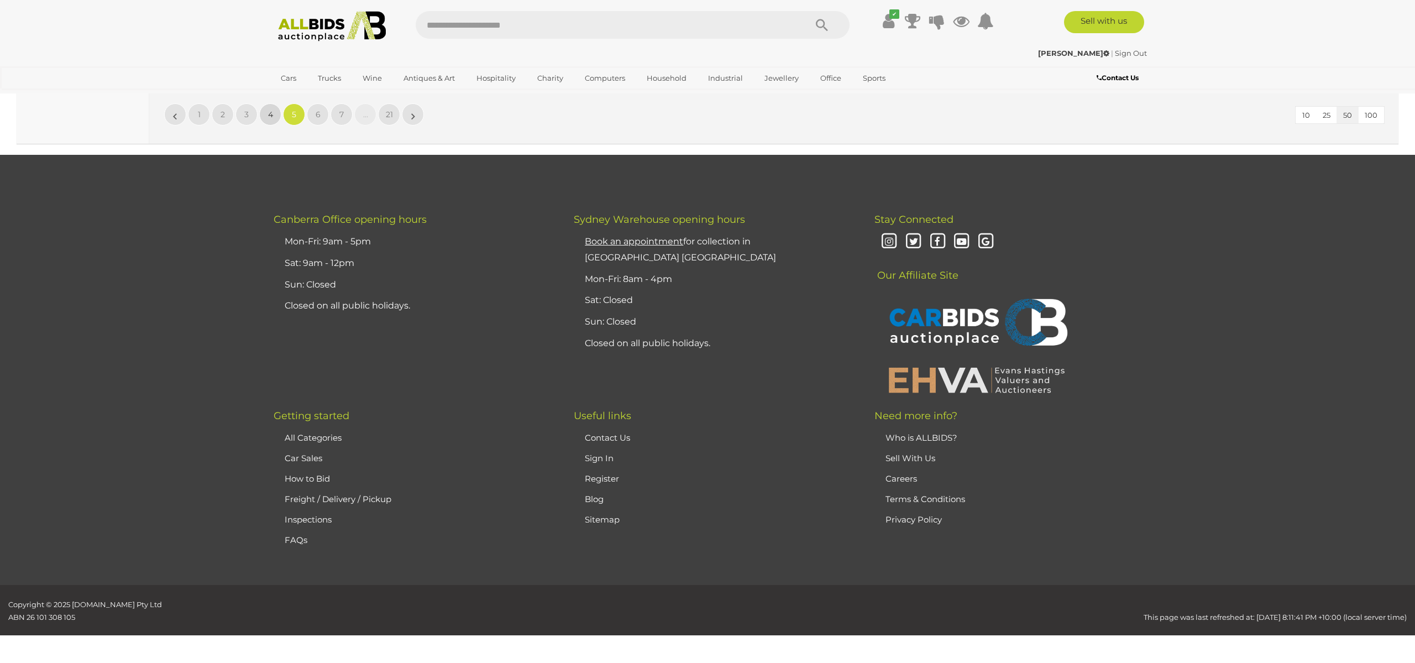
click at [270, 114] on span "4" at bounding box center [270, 114] width 5 height 10
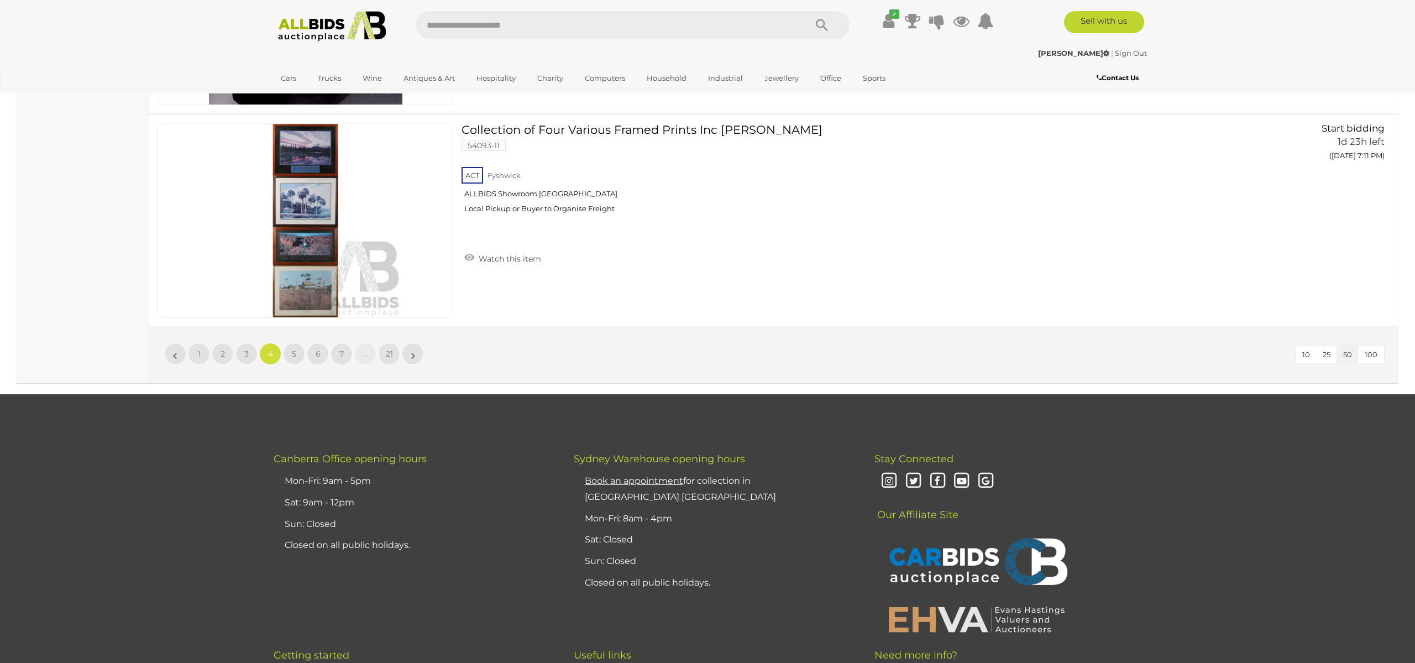
scroll to position [10609, 0]
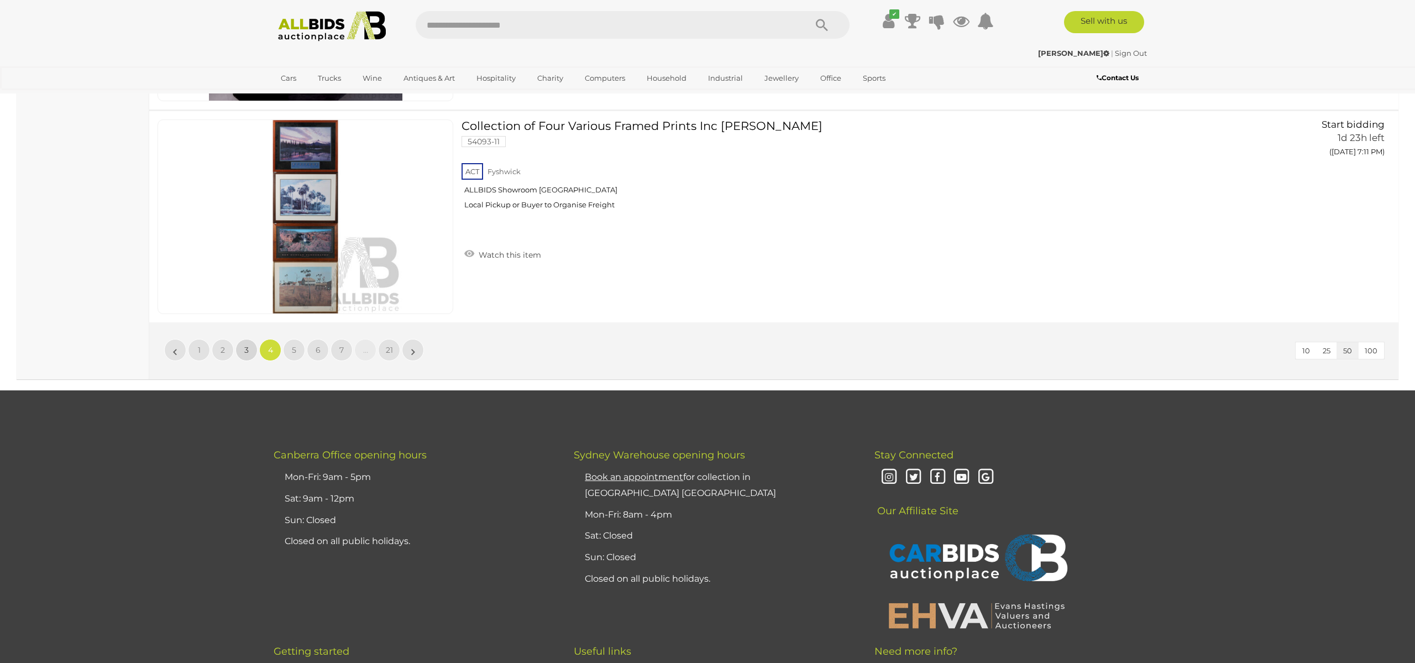
click at [249, 353] on link "3" at bounding box center [247, 350] width 22 height 22
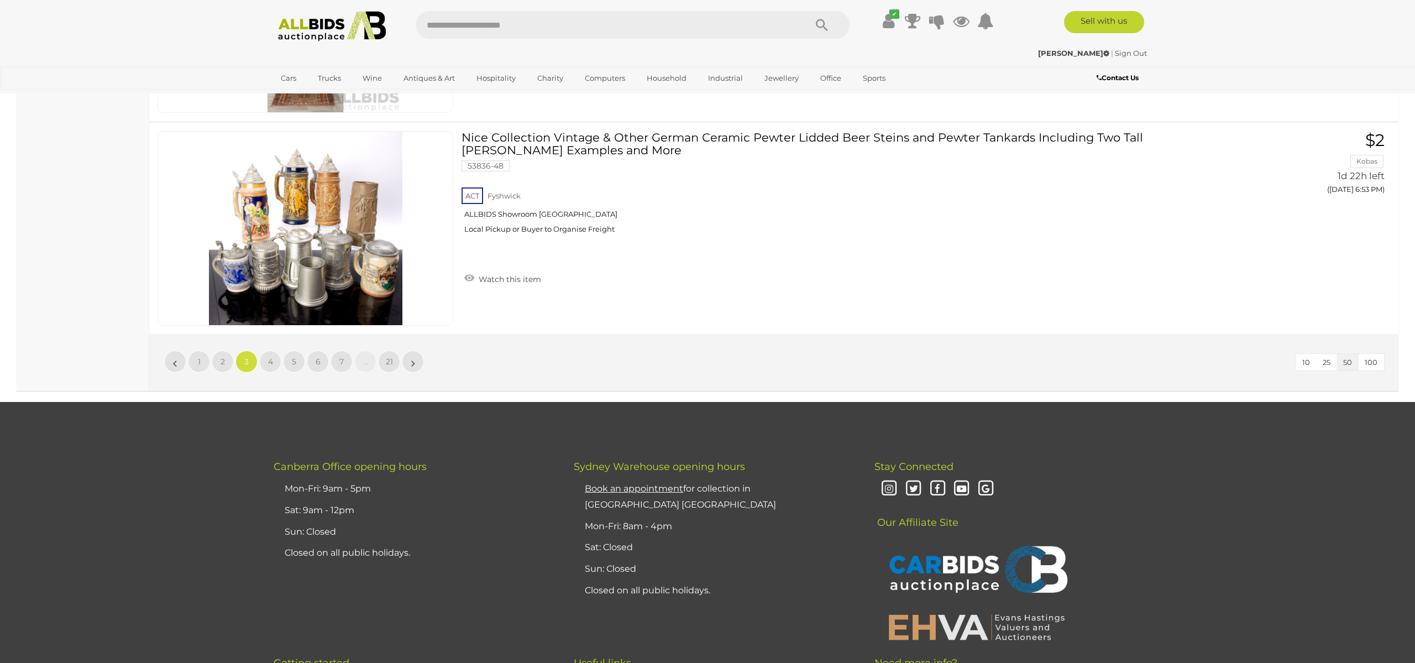
scroll to position [10599, 0]
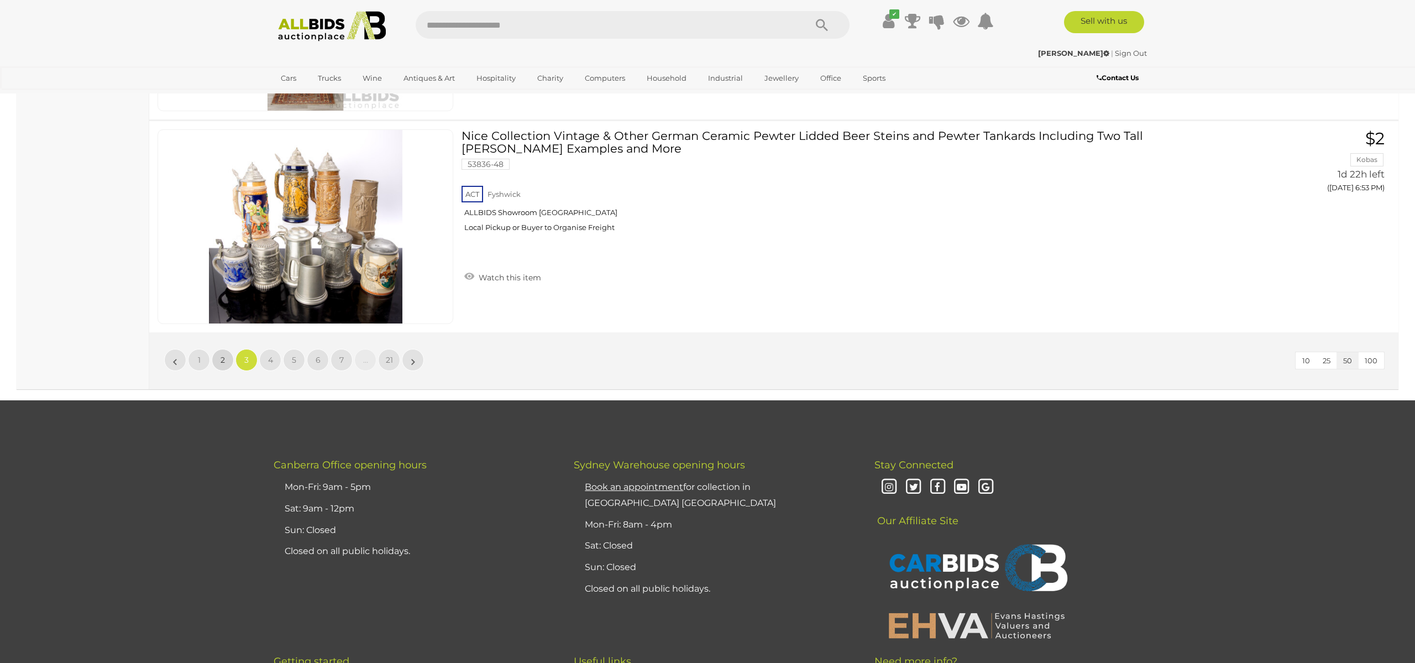
click at [222, 358] on span "2" at bounding box center [223, 360] width 4 height 10
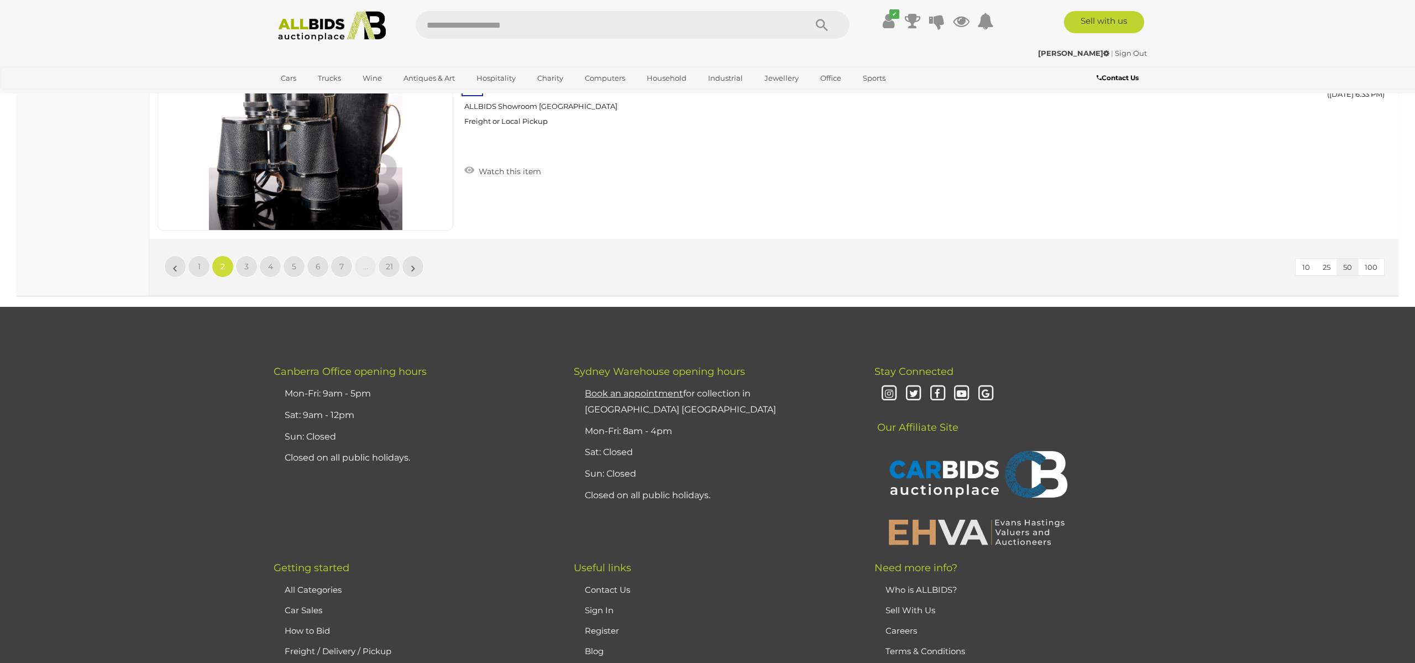
scroll to position [10686, 0]
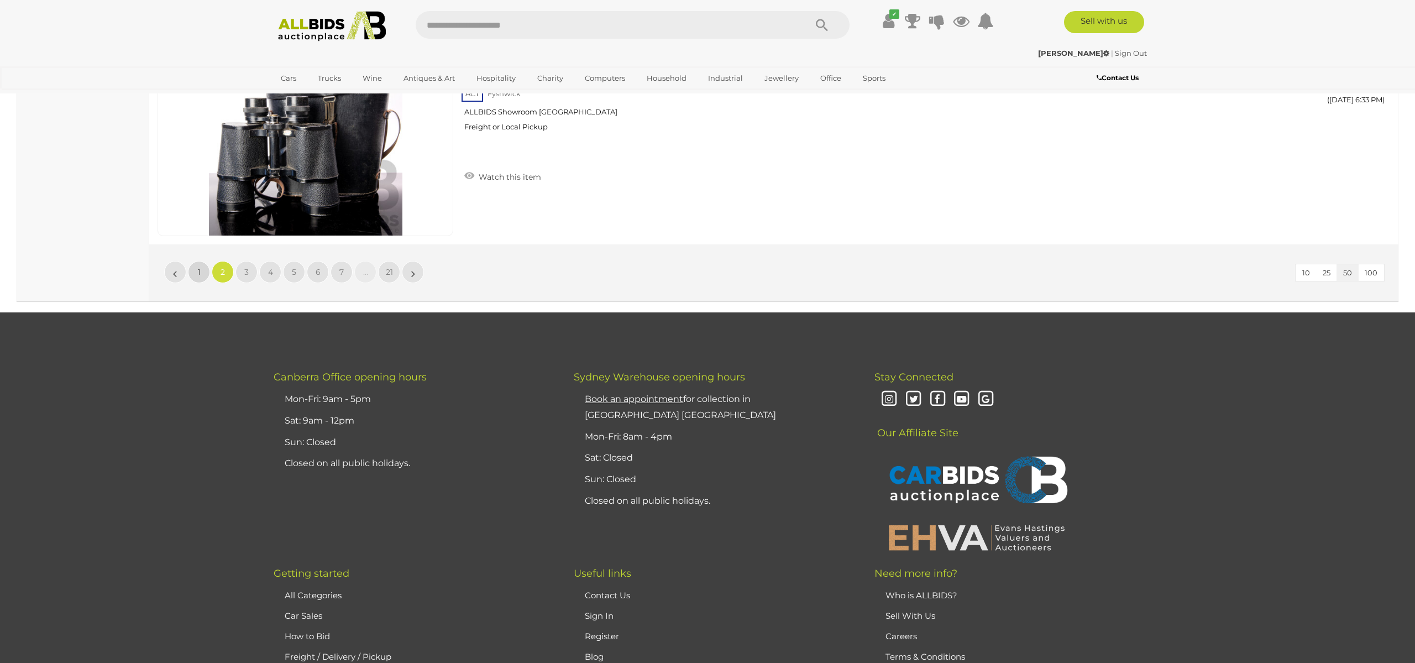
click at [198, 278] on link "1" at bounding box center [199, 272] width 22 height 22
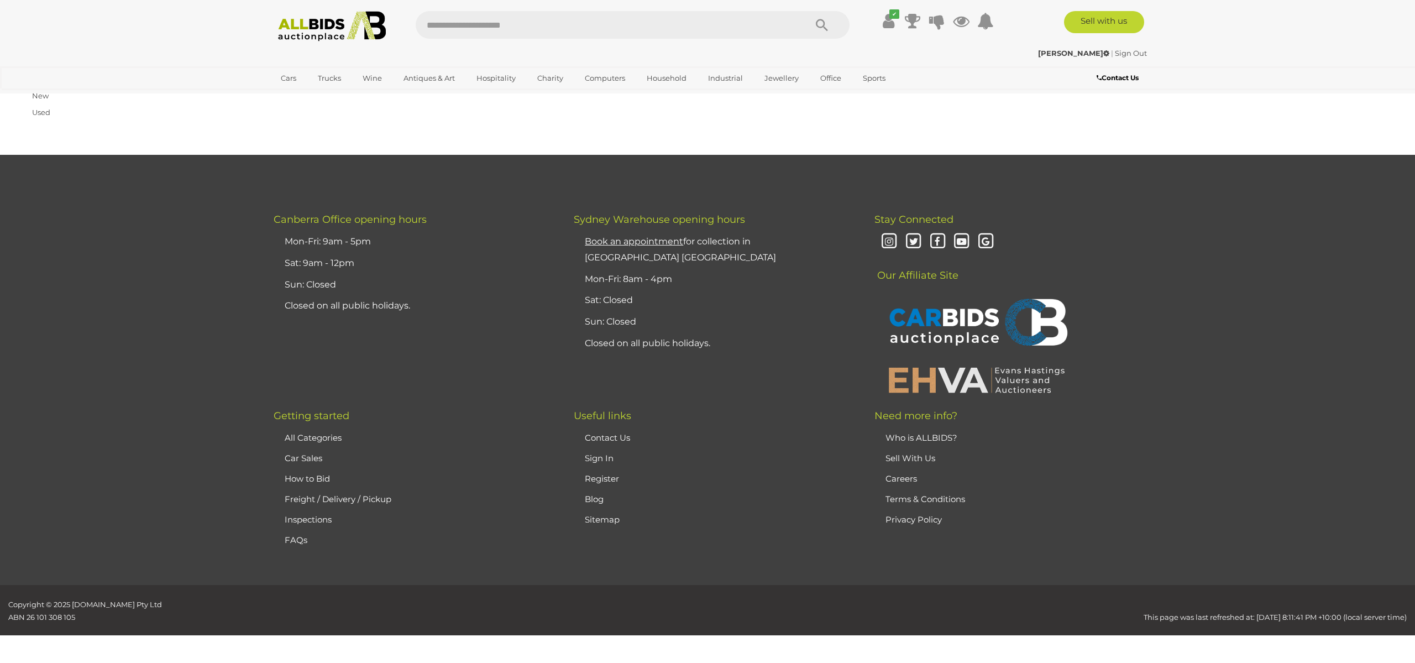
scroll to position [176, 0]
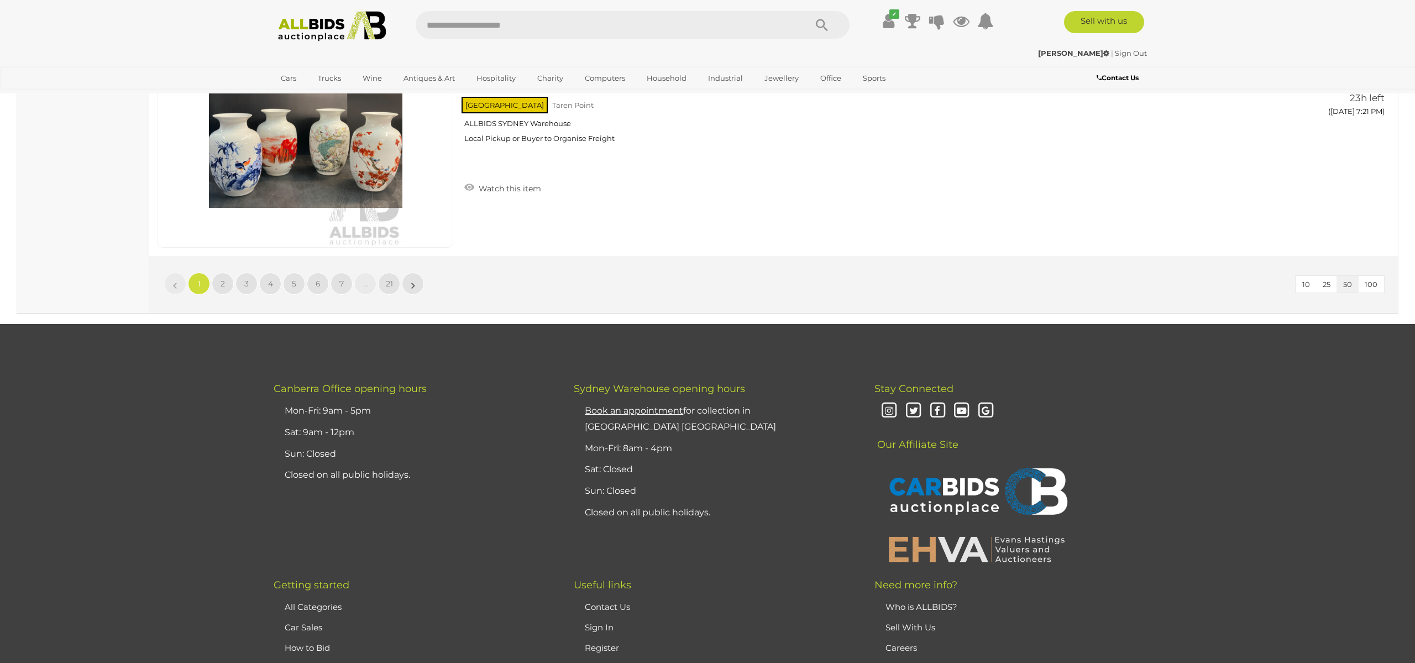
scroll to position [10675, 0]
